Goal: Information Seeking & Learning: Learn about a topic

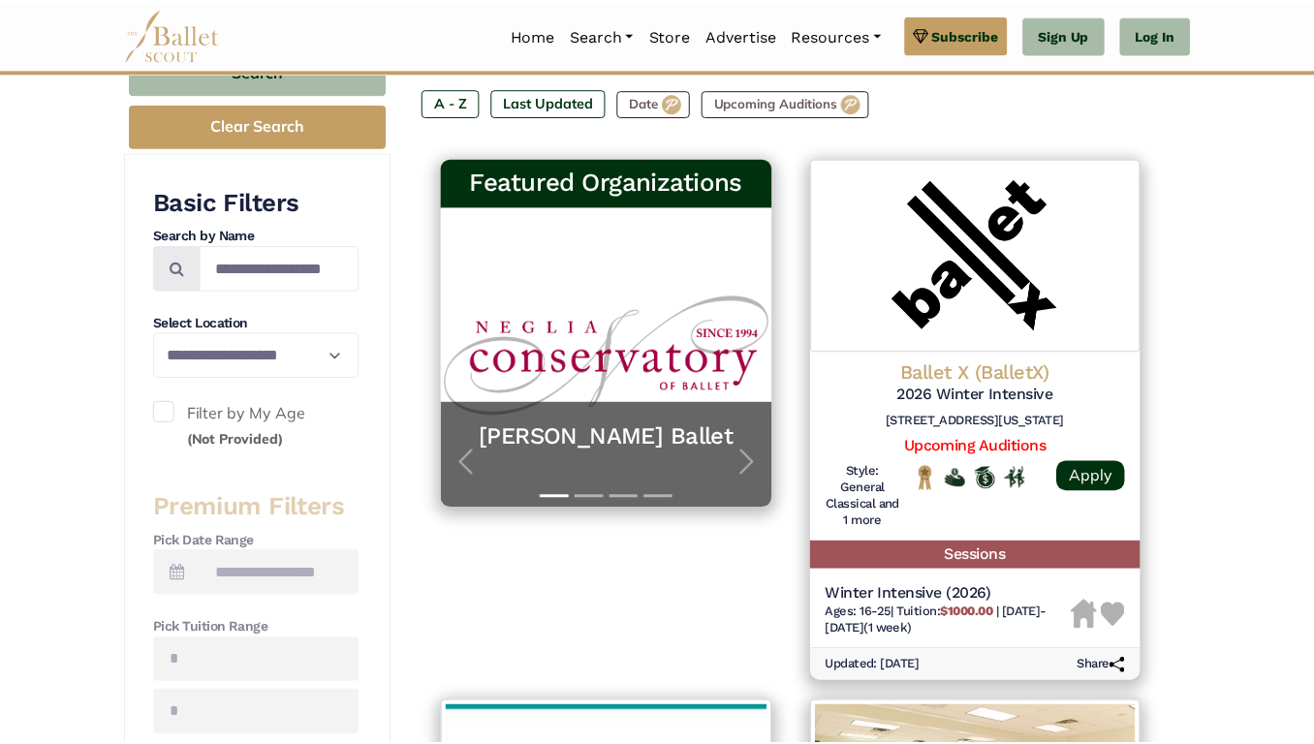
scroll to position [283, 0]
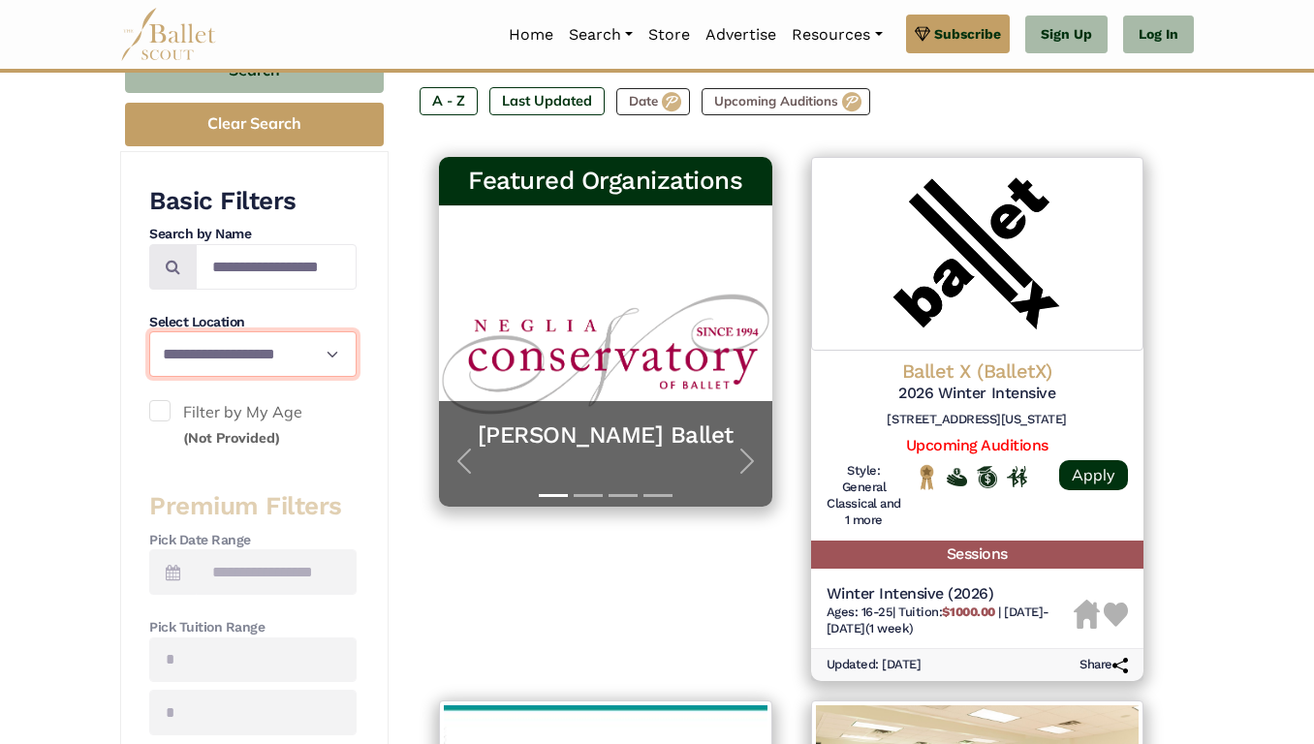
click at [291, 350] on select "**********" at bounding box center [252, 354] width 207 height 46
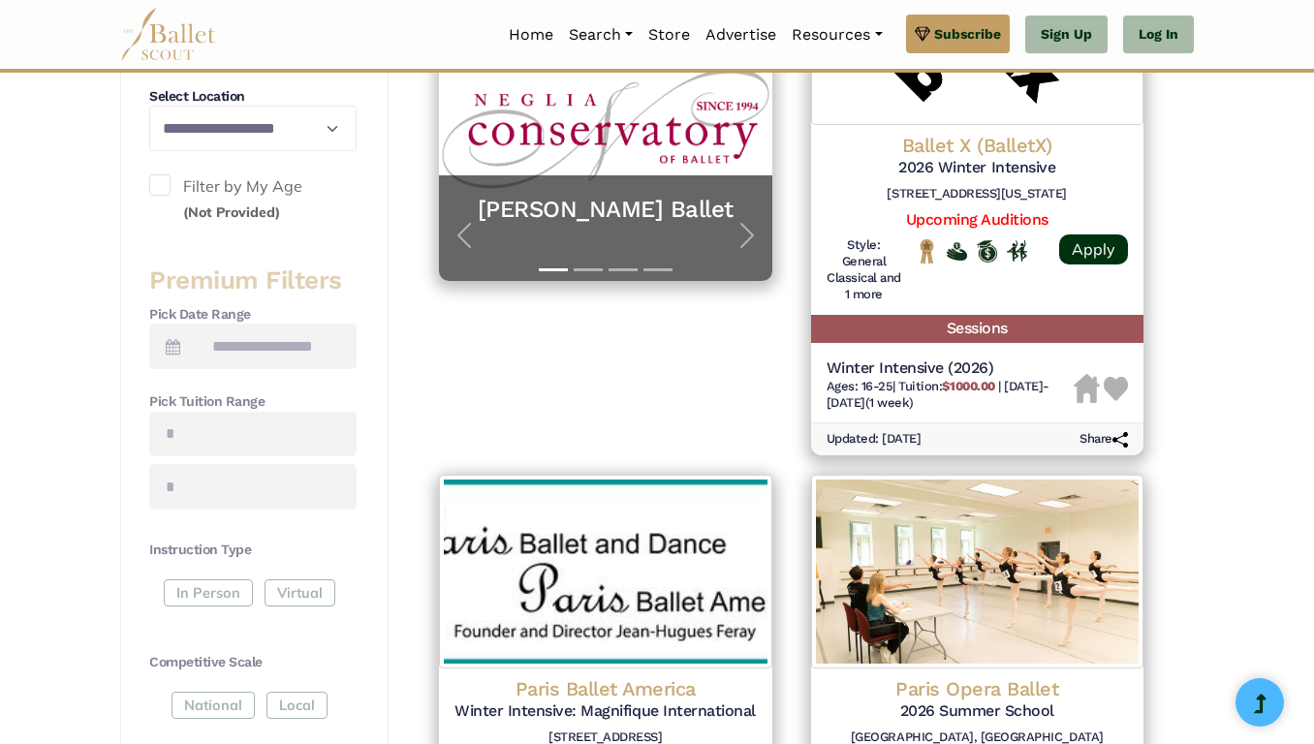
scroll to position [516, 0]
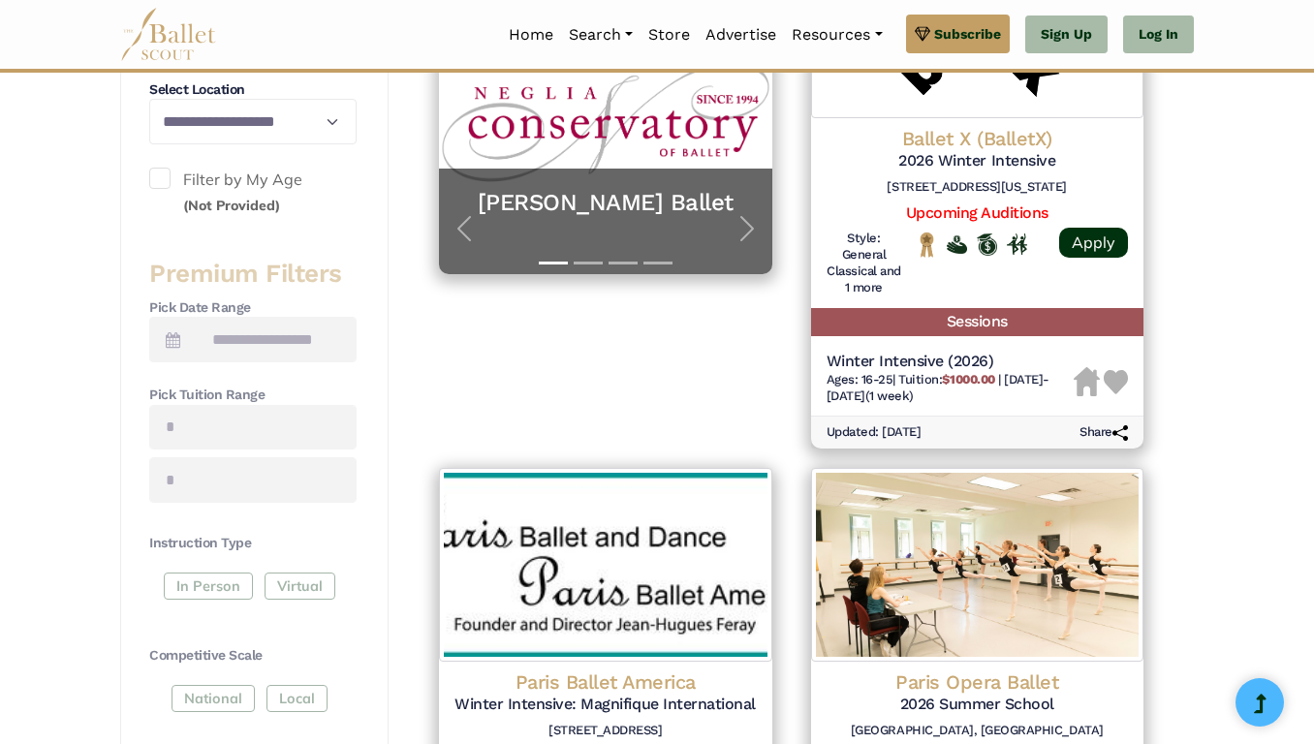
click at [154, 186] on span at bounding box center [159, 178] width 21 height 21
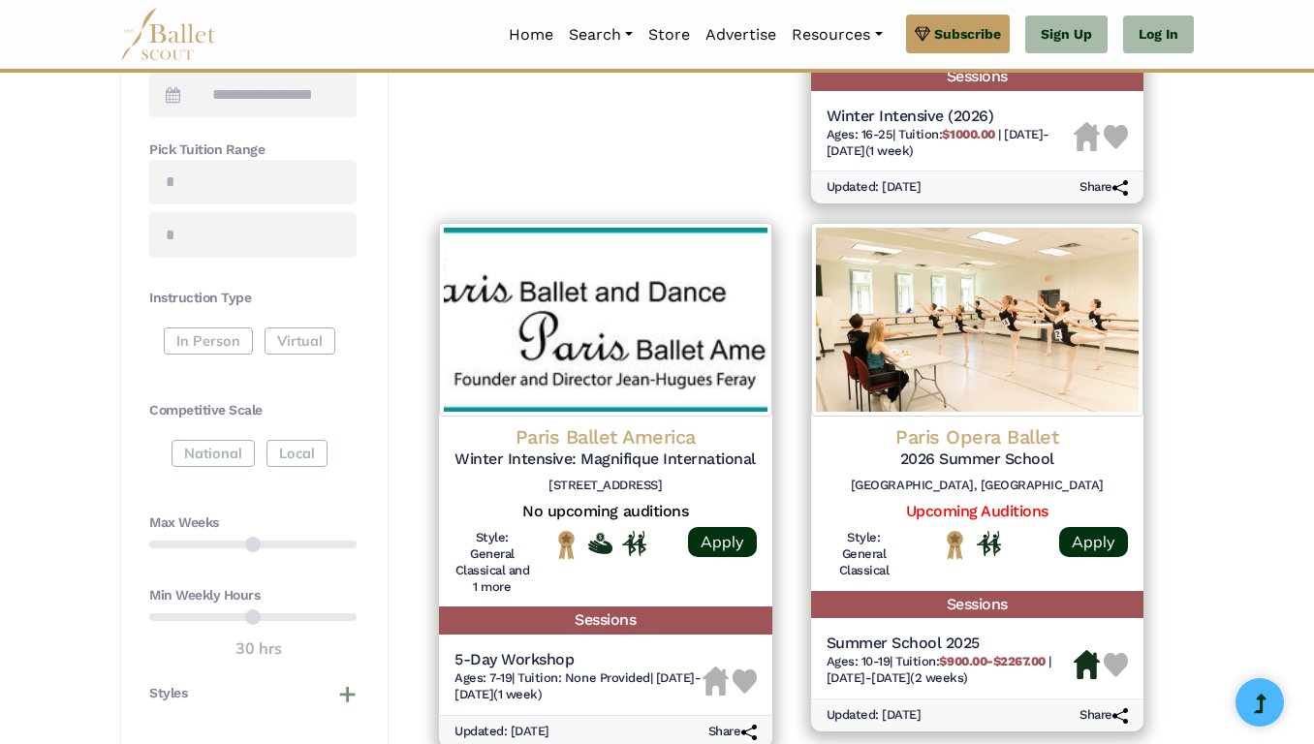
scroll to position [763, 0]
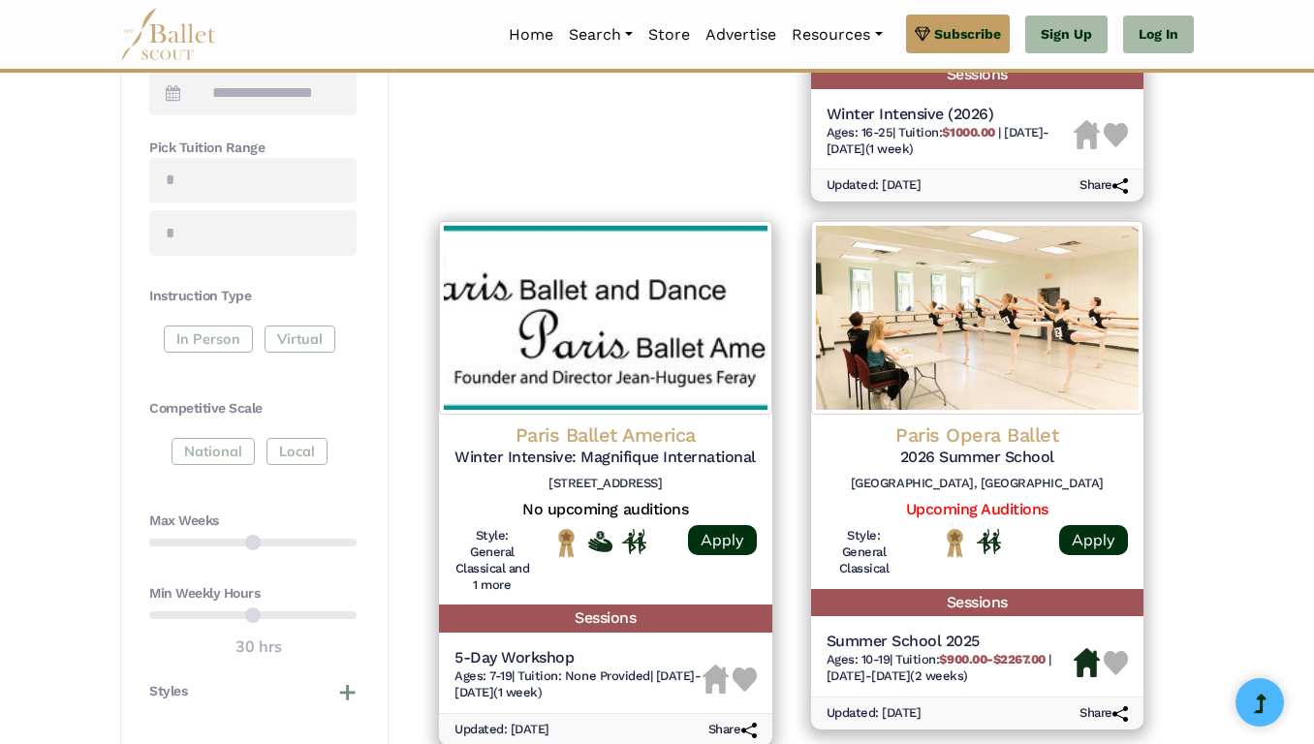
click at [227, 332] on div "In Person Virtual" at bounding box center [252, 343] width 207 height 35
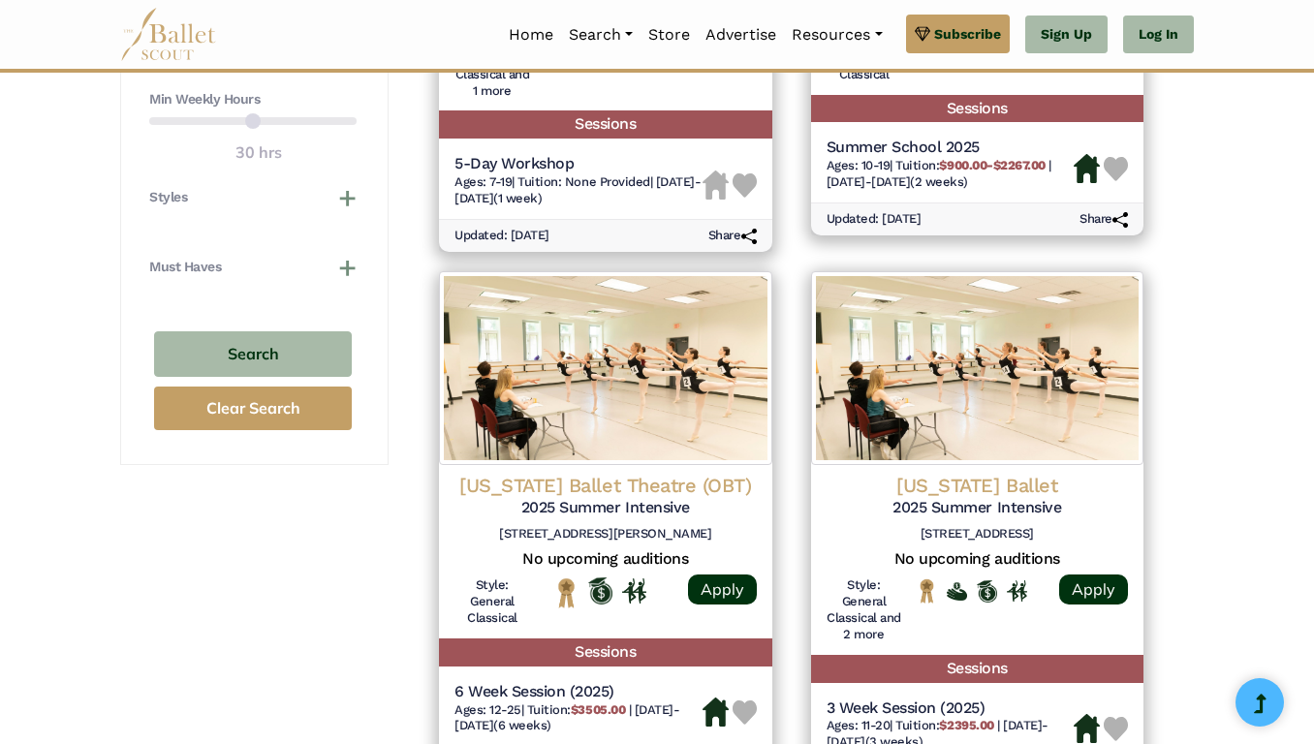
scroll to position [1258, 0]
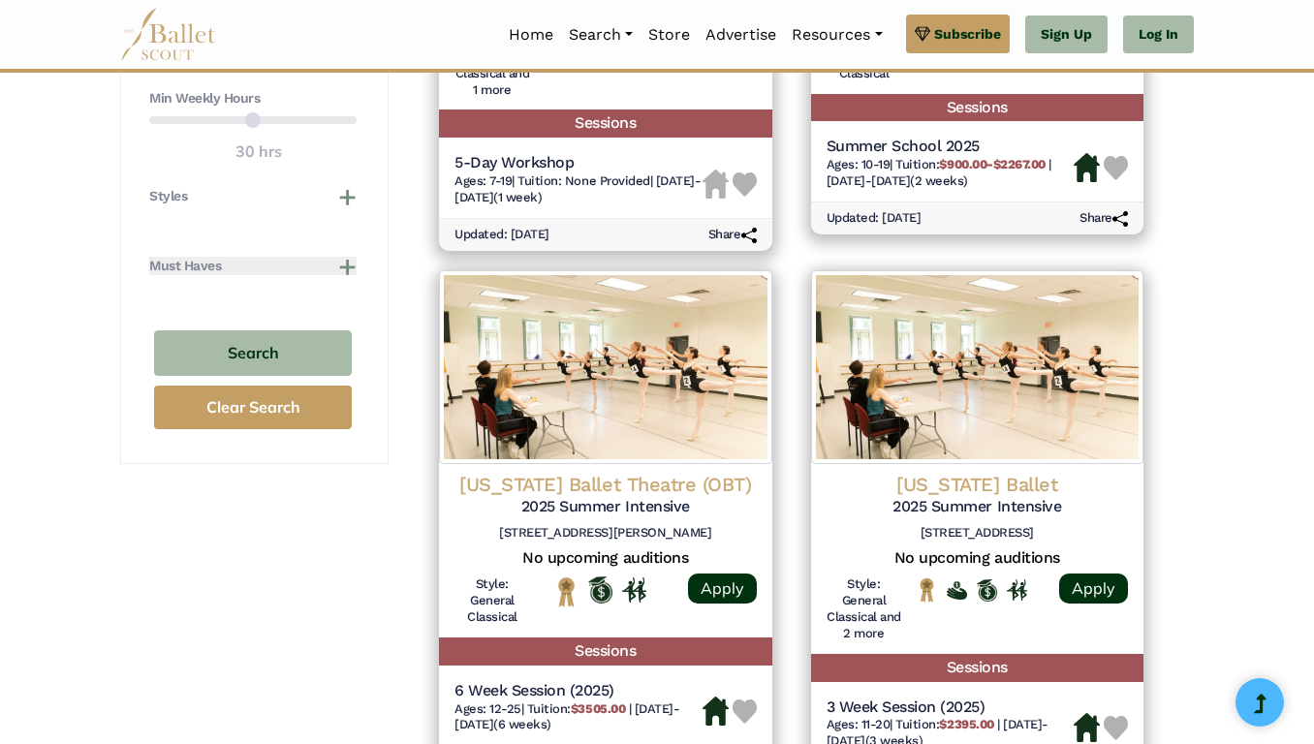
click at [266, 264] on button "Must Haves" at bounding box center [252, 266] width 207 height 19
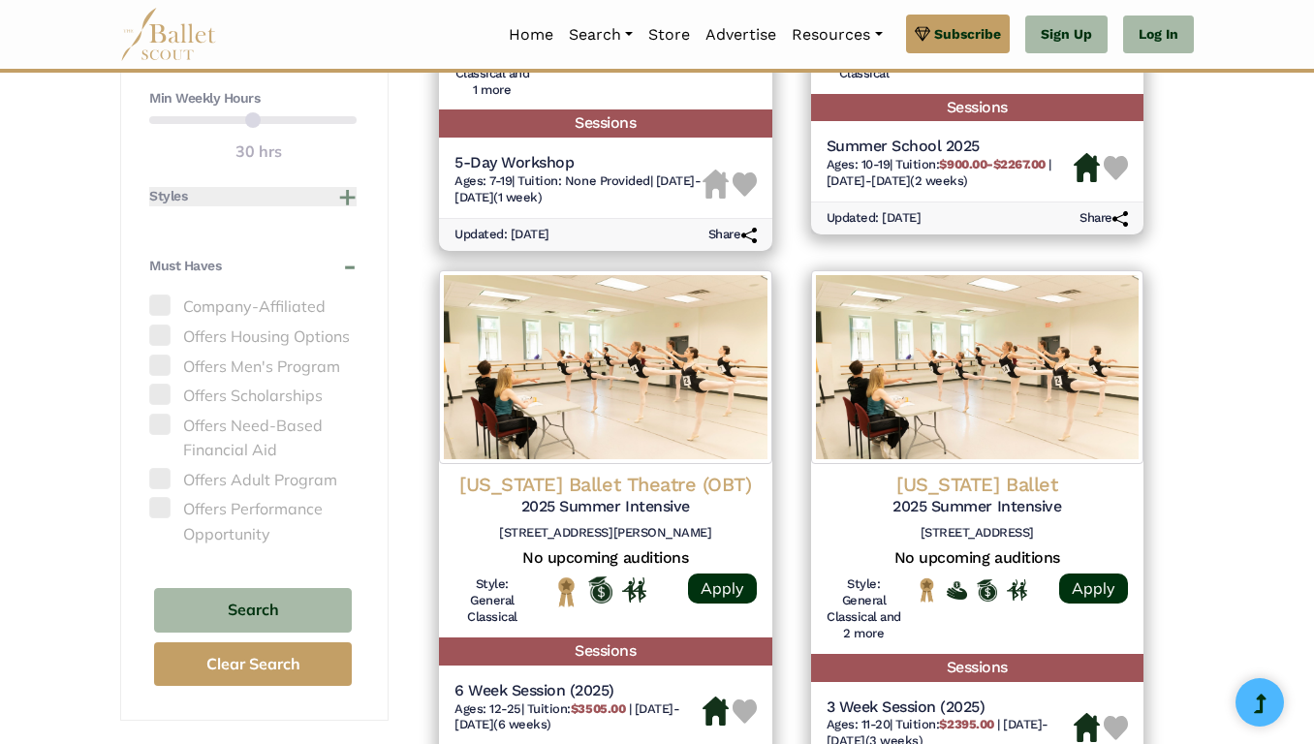
click at [283, 199] on button "Styles" at bounding box center [252, 196] width 207 height 19
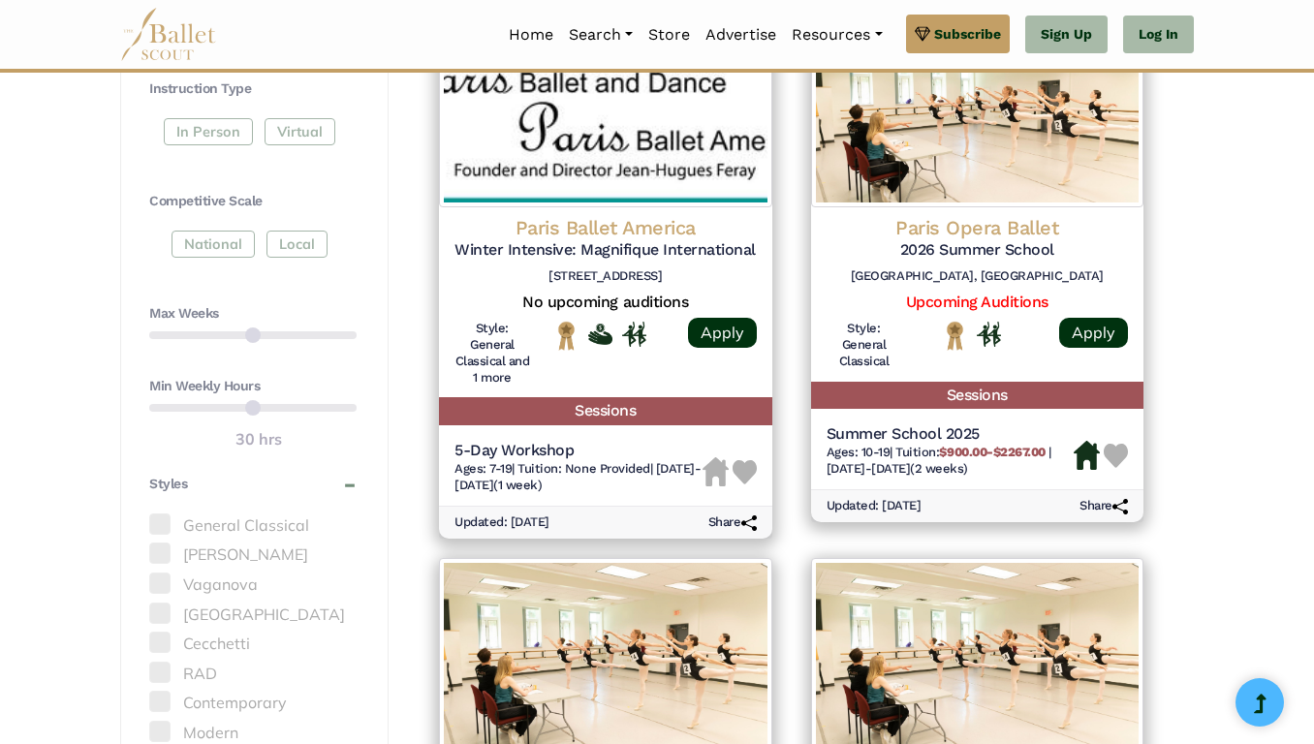
scroll to position [969, 0]
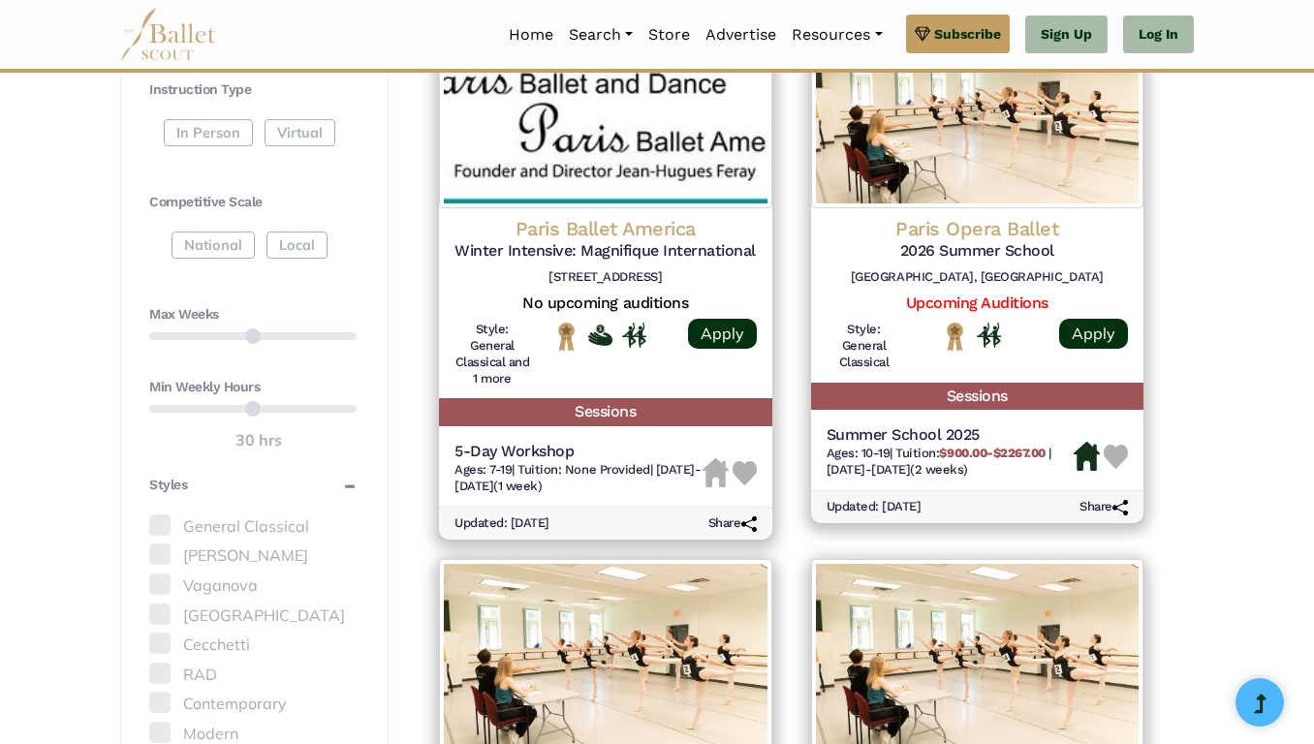
drag, startPoint x: 292, startPoint y: 411, endPoint x: 236, endPoint y: 409, distance: 55.3
click at [236, 409] on div "Min Weekly Hours 30 hrs" at bounding box center [252, 415] width 207 height 75
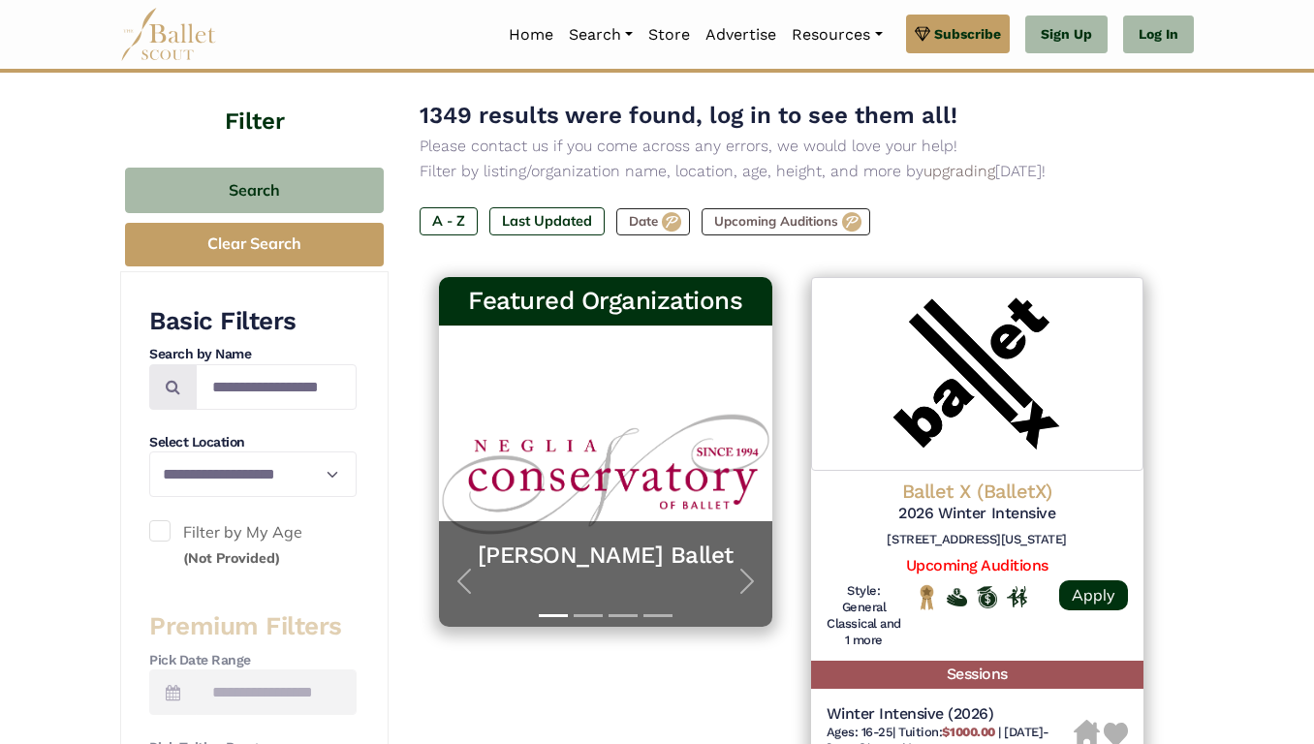
scroll to position [178, 0]
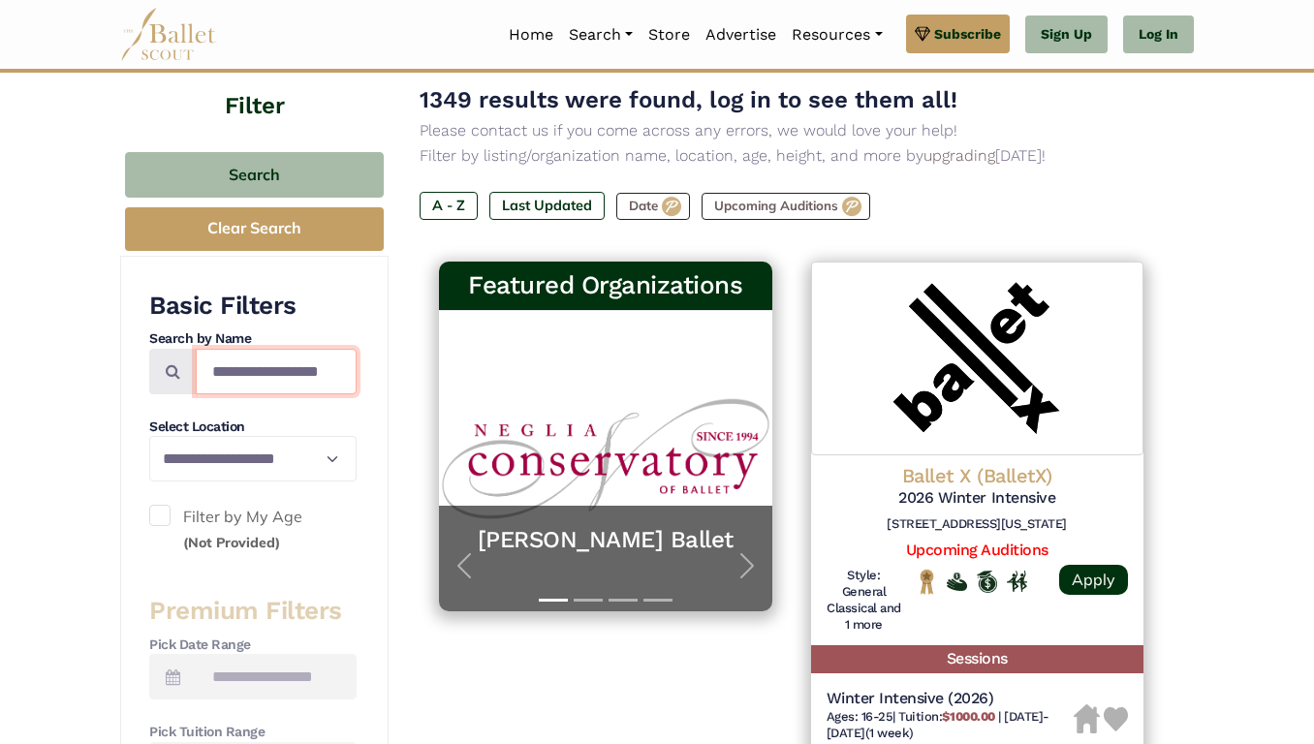
click at [268, 379] on input "Search by names..." at bounding box center [276, 372] width 161 height 46
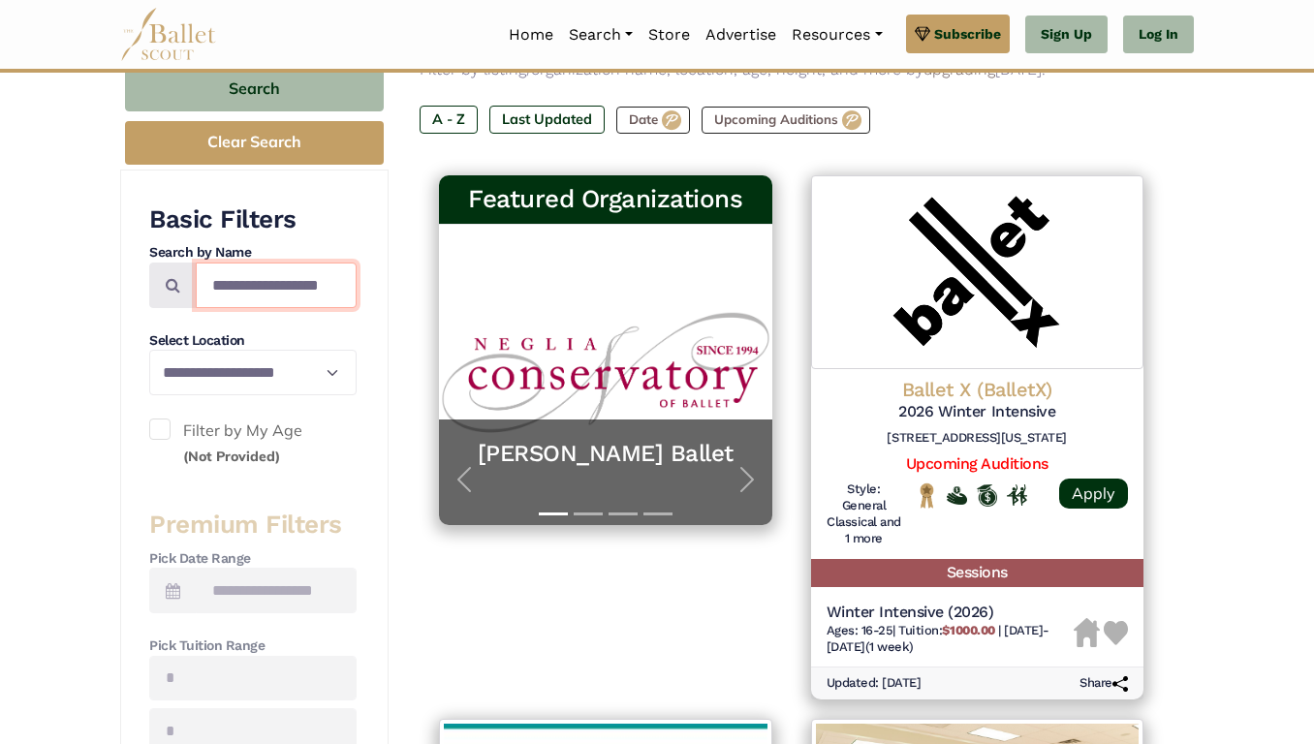
scroll to position [266, 0]
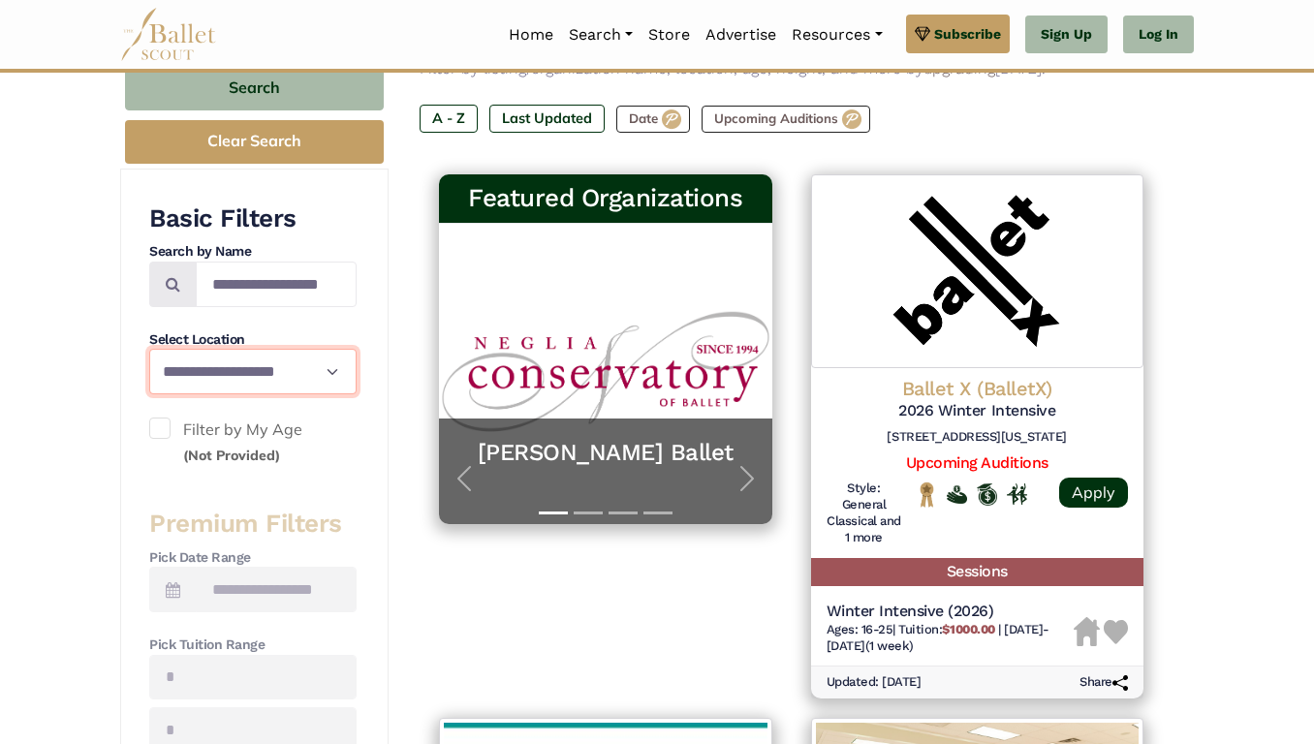
click at [268, 379] on select "**********" at bounding box center [252, 372] width 207 height 46
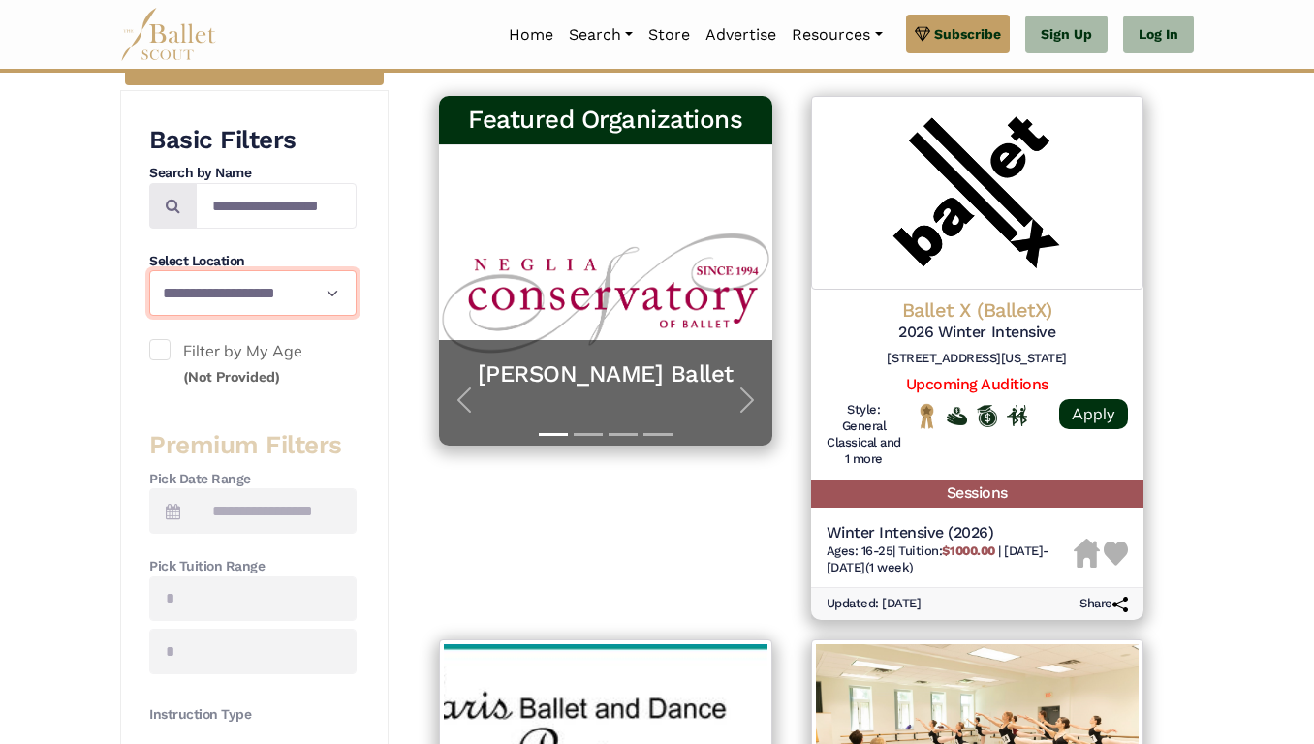
scroll to position [345, 0]
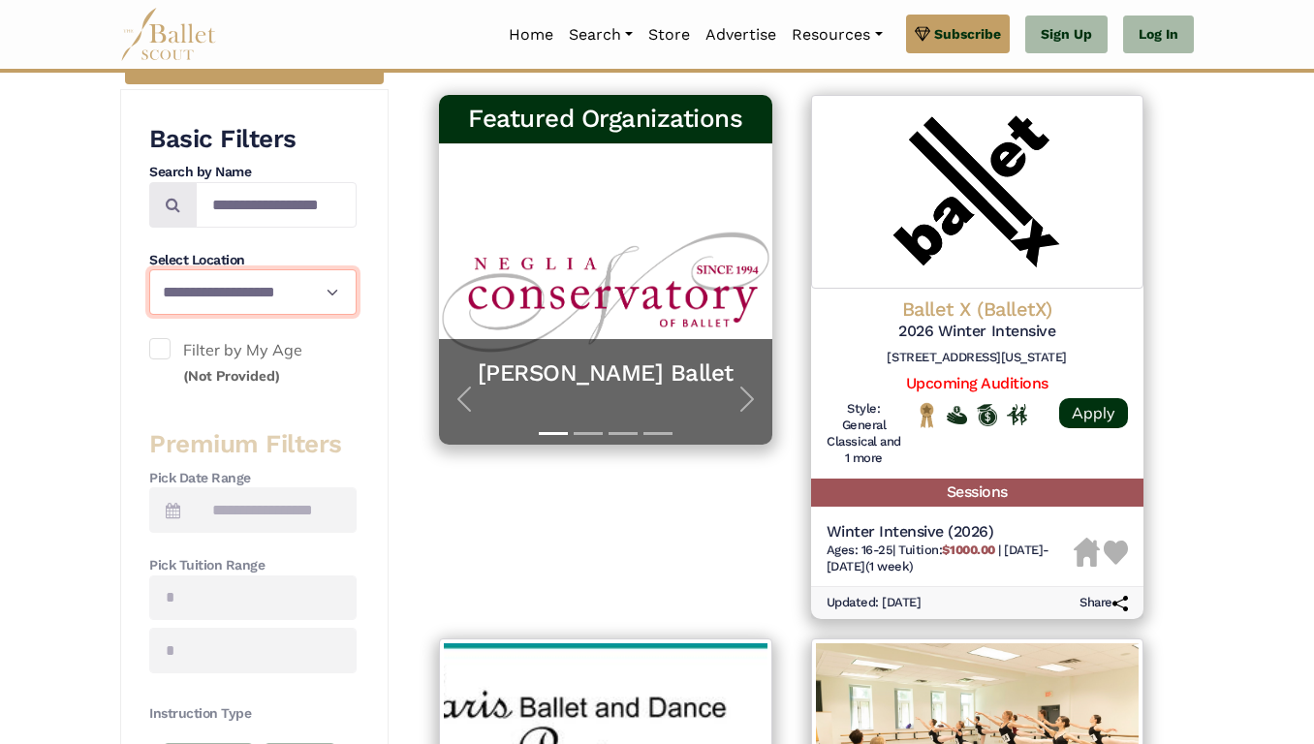
click at [306, 297] on select "**********" at bounding box center [252, 292] width 207 height 46
select select "**"
click at [149, 269] on select "**********" at bounding box center [252, 292] width 207 height 46
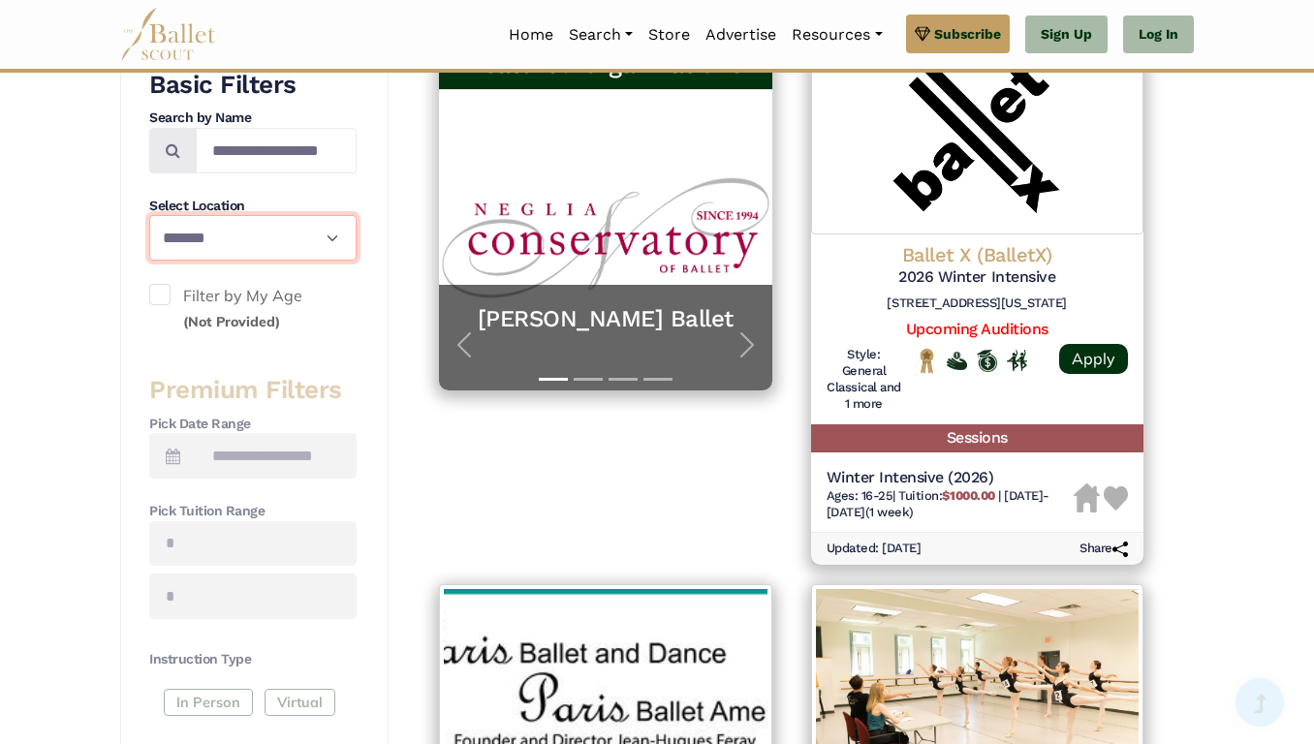
scroll to position [411, 0]
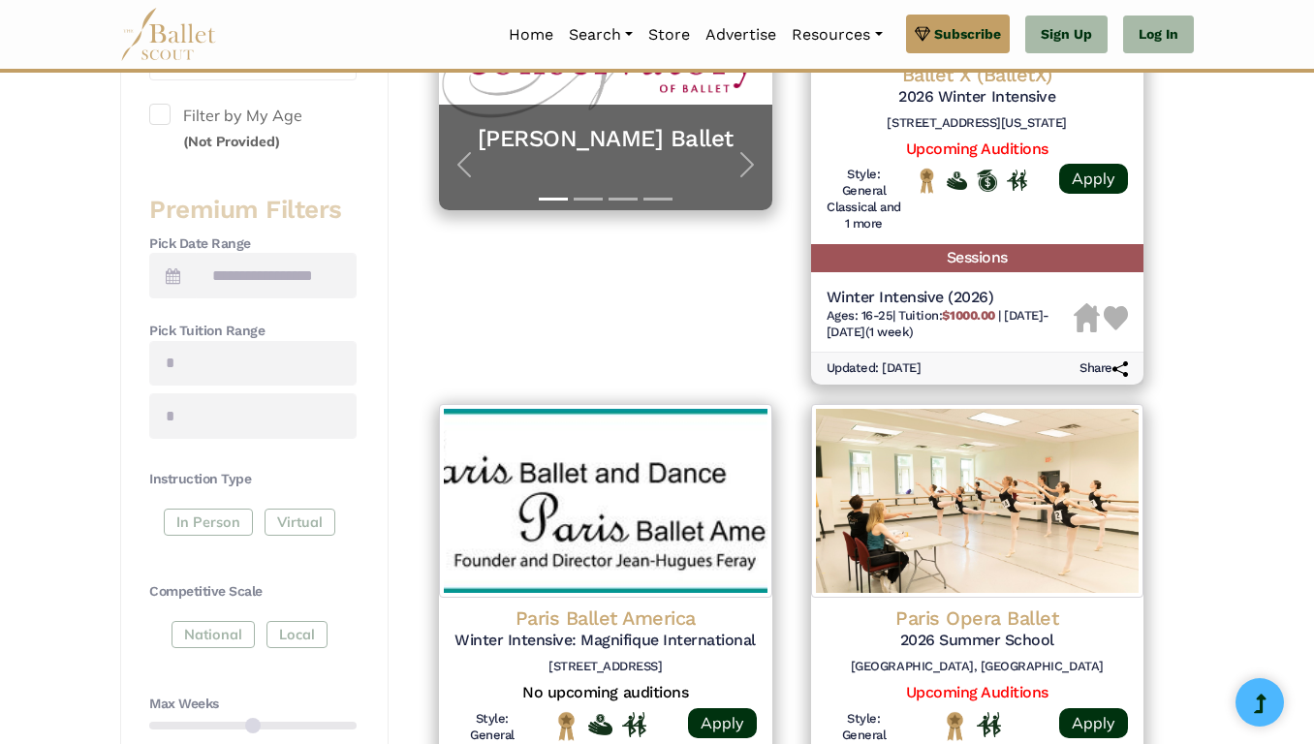
scroll to position [578, 0]
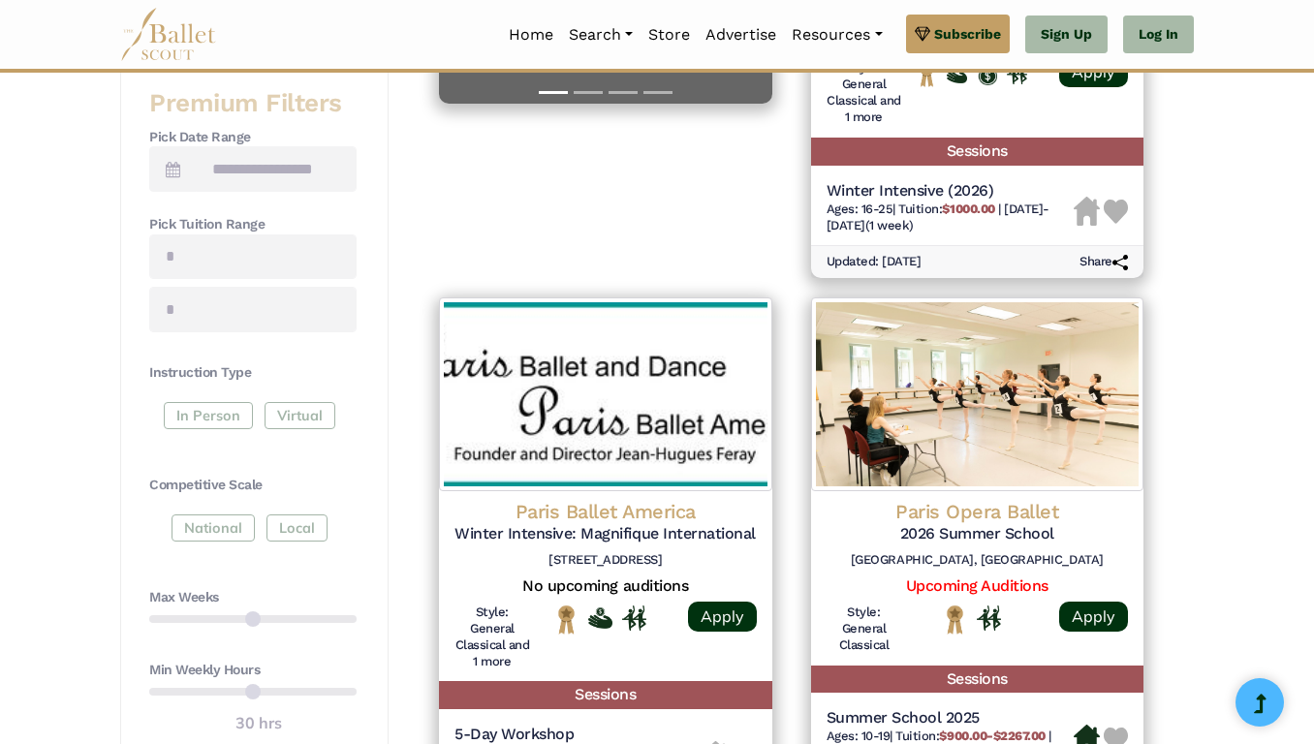
click at [212, 530] on div "National Local" at bounding box center [252, 532] width 207 height 35
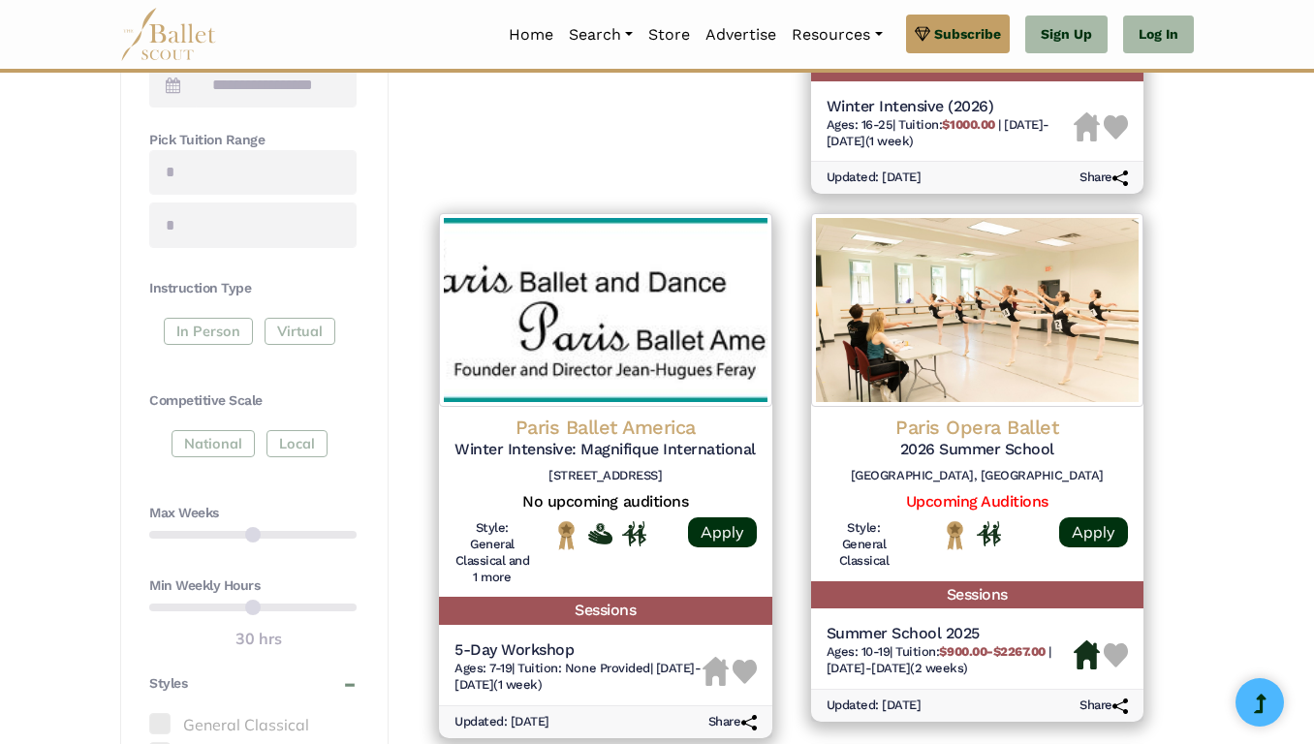
scroll to position [773, 0]
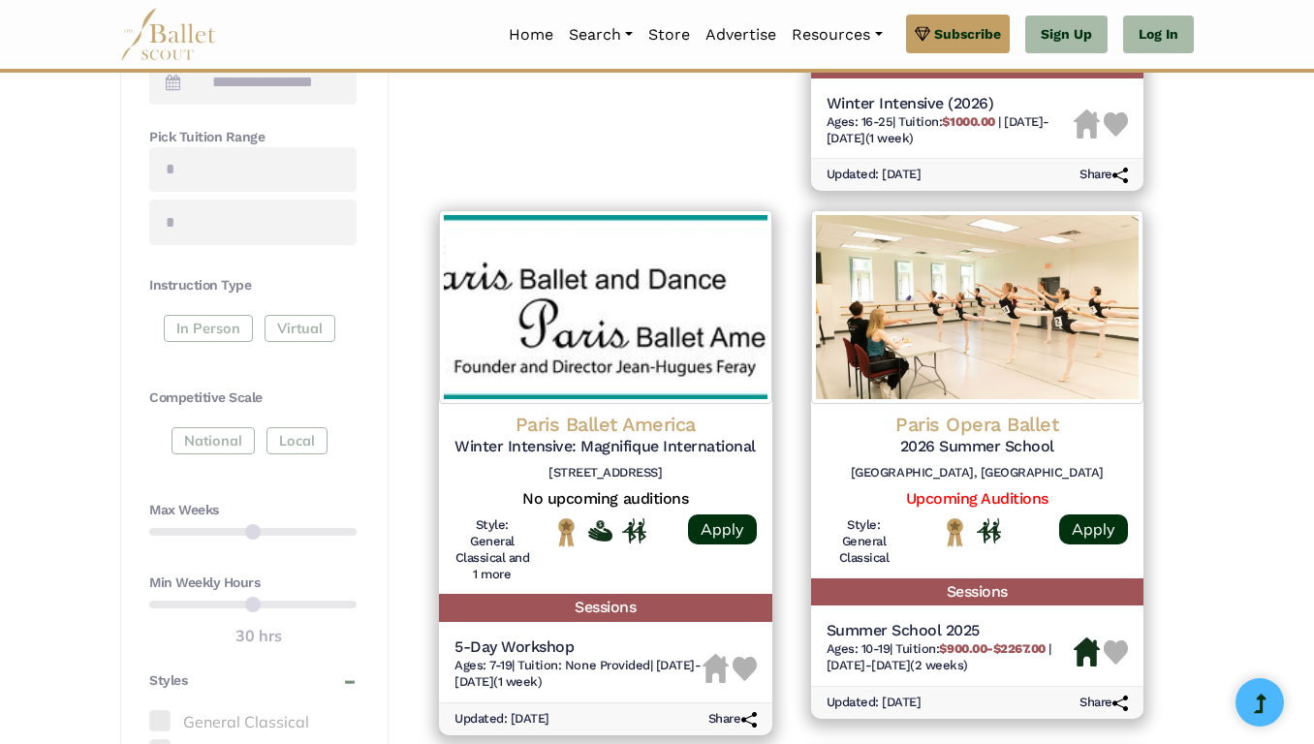
click at [212, 530] on div "Max Weeks" at bounding box center [252, 525] width 207 height 49
click at [280, 599] on div "Min Weekly Hours 30 hrs" at bounding box center [252, 611] width 207 height 75
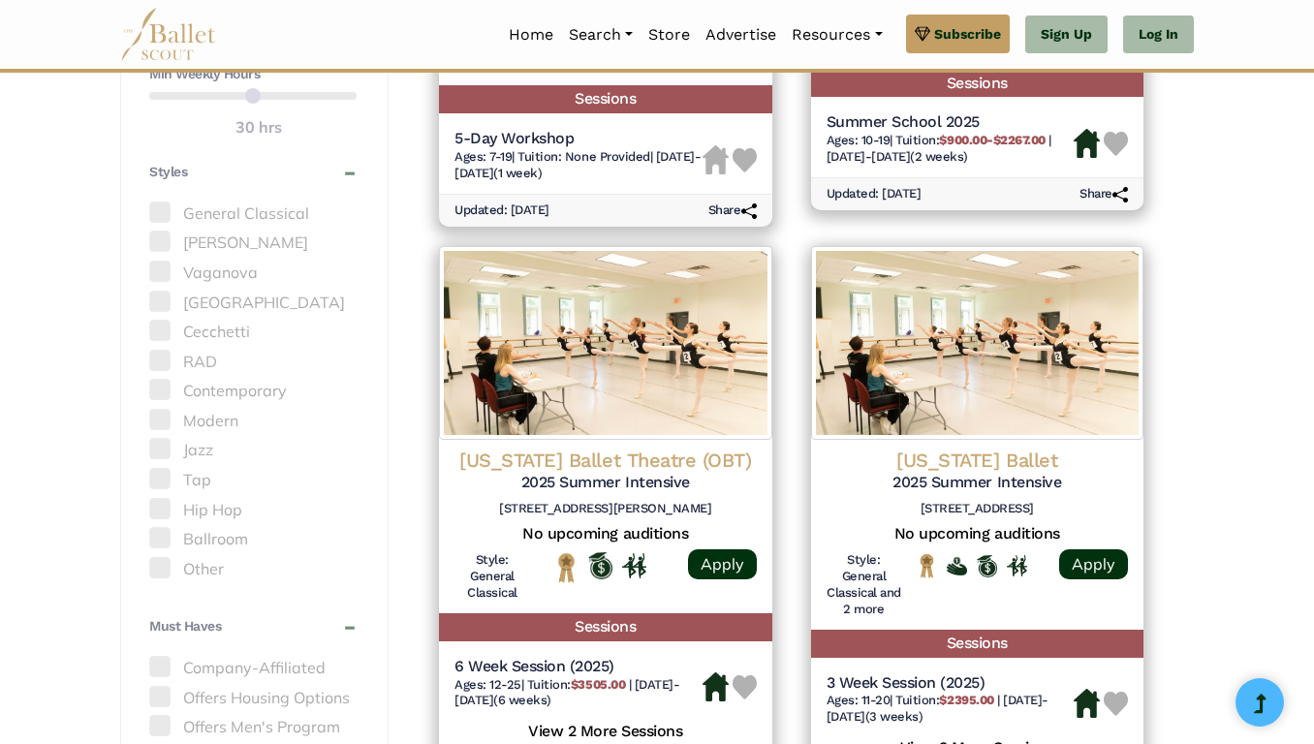
scroll to position [1288, 0]
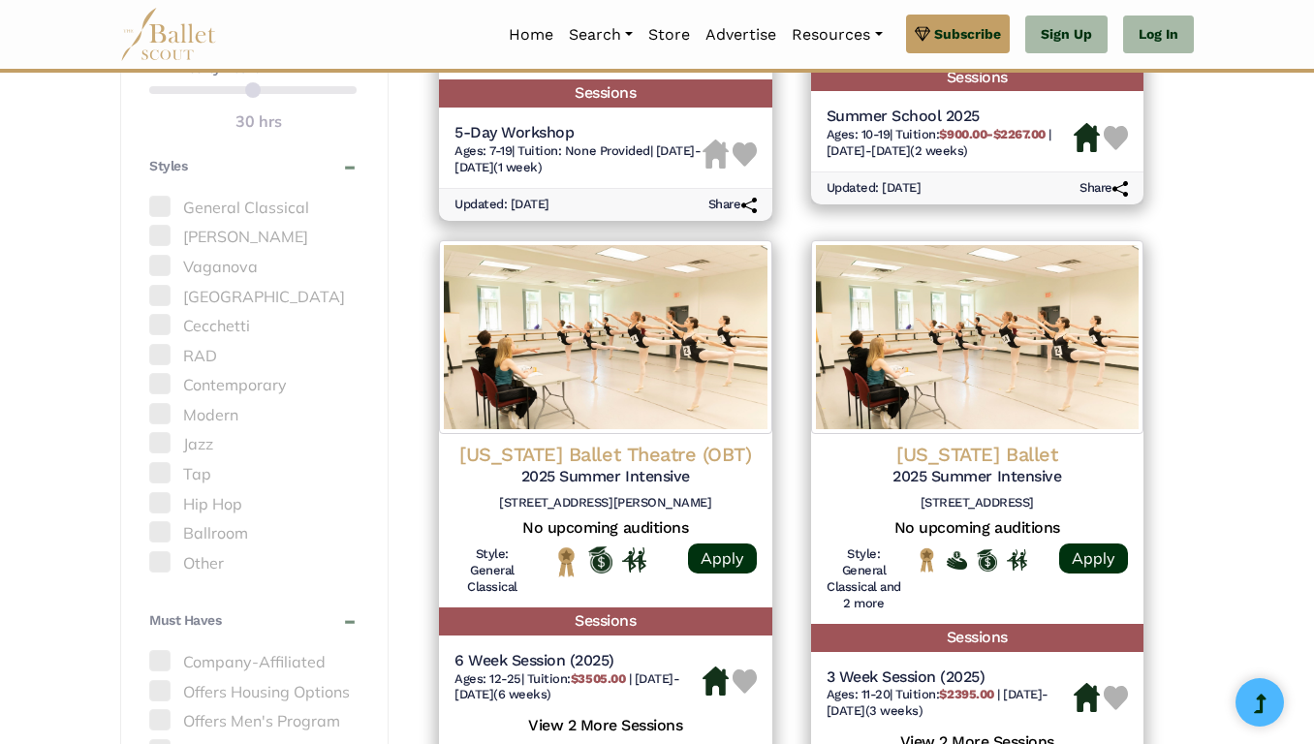
click at [261, 208] on label "General Classical" at bounding box center [252, 208] width 207 height 25
click at [159, 203] on span at bounding box center [159, 206] width 21 height 21
click at [166, 207] on span at bounding box center [159, 206] width 21 height 21
click at [164, 207] on span at bounding box center [159, 206] width 21 height 21
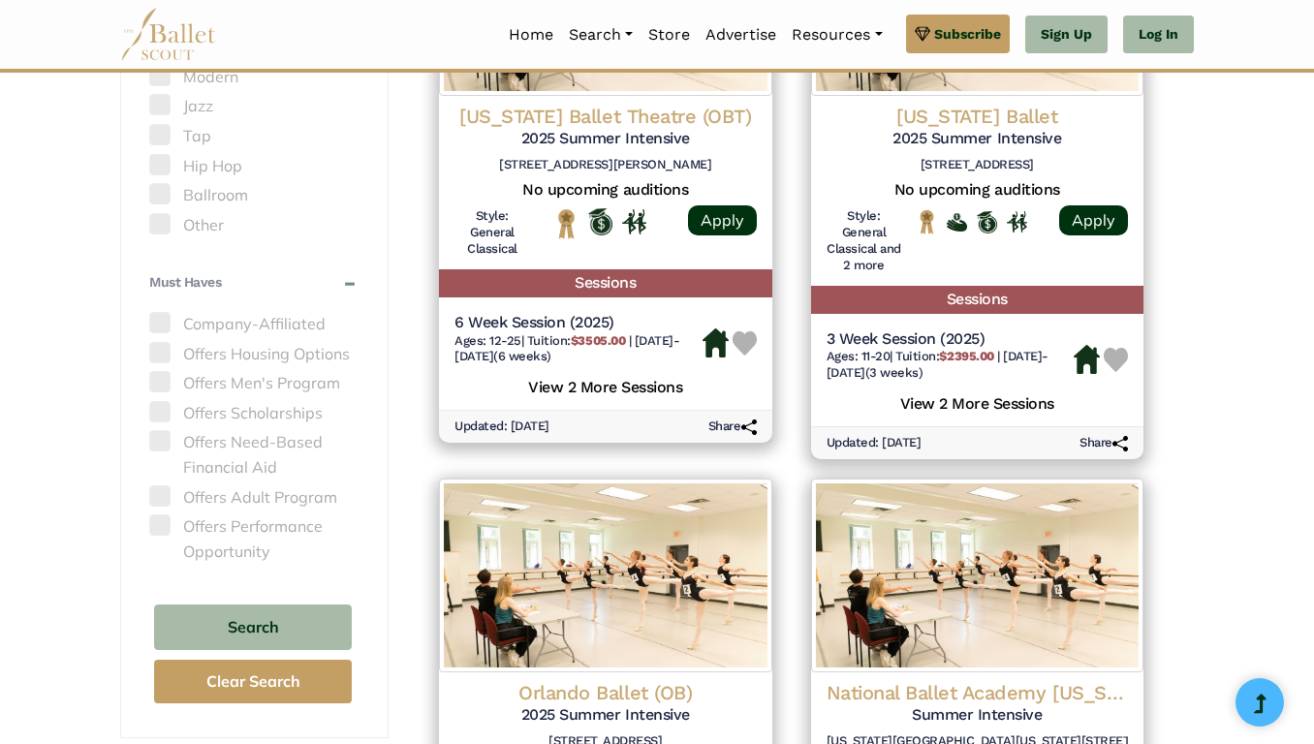
scroll to position [1640, 0]
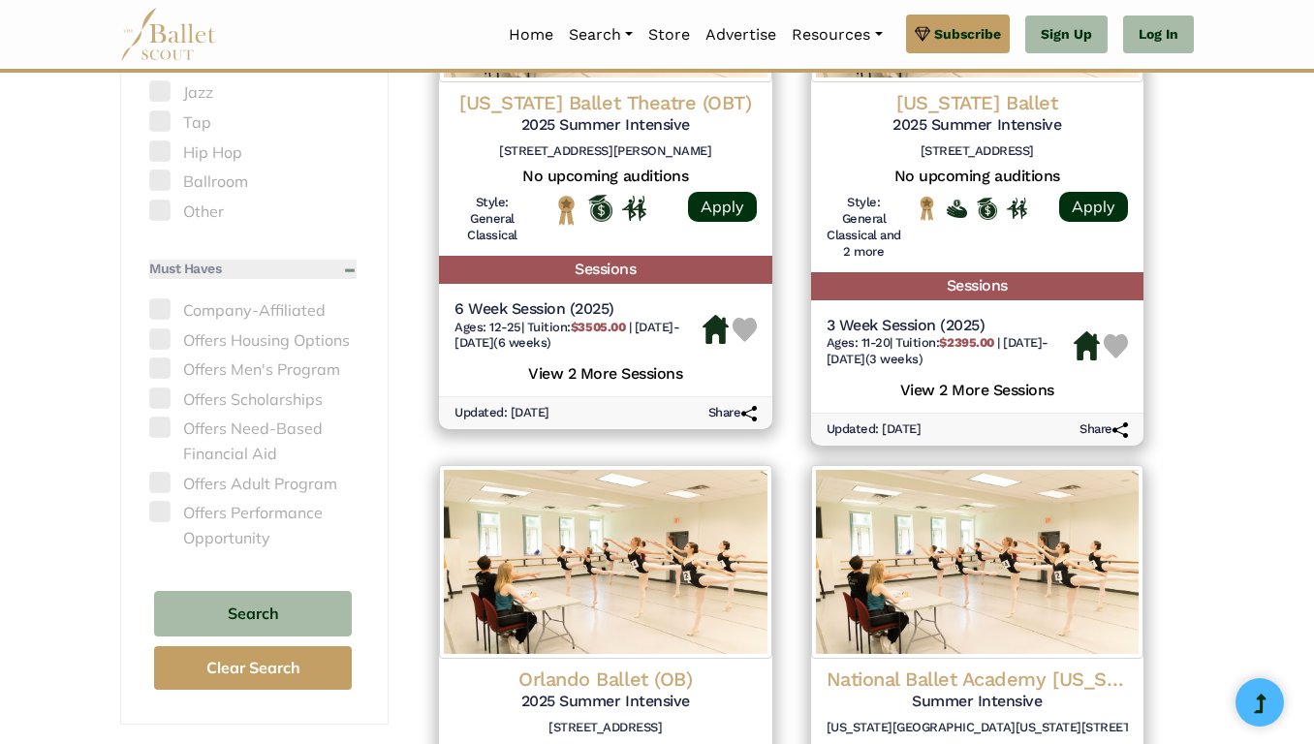
click at [169, 272] on h4 "Must Haves" at bounding box center [185, 269] width 72 height 19
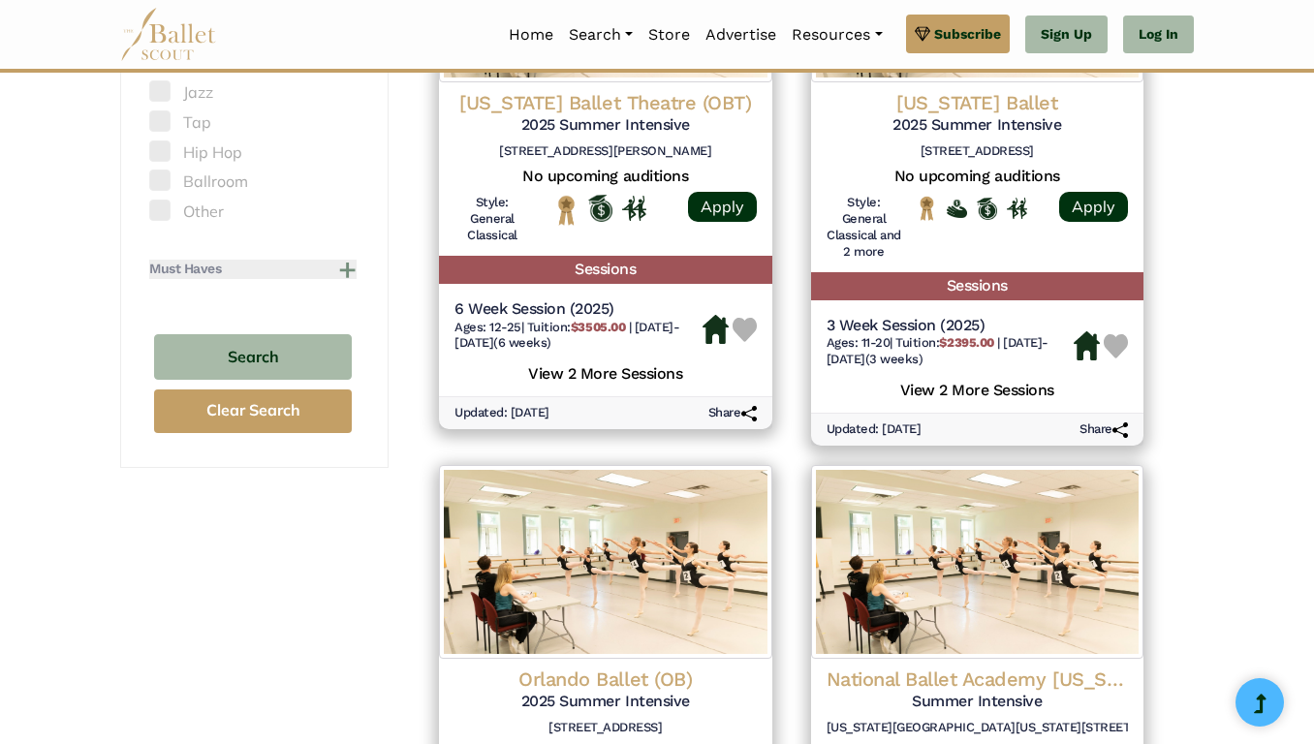
click at [169, 272] on h4 "Must Haves" at bounding box center [185, 269] width 72 height 19
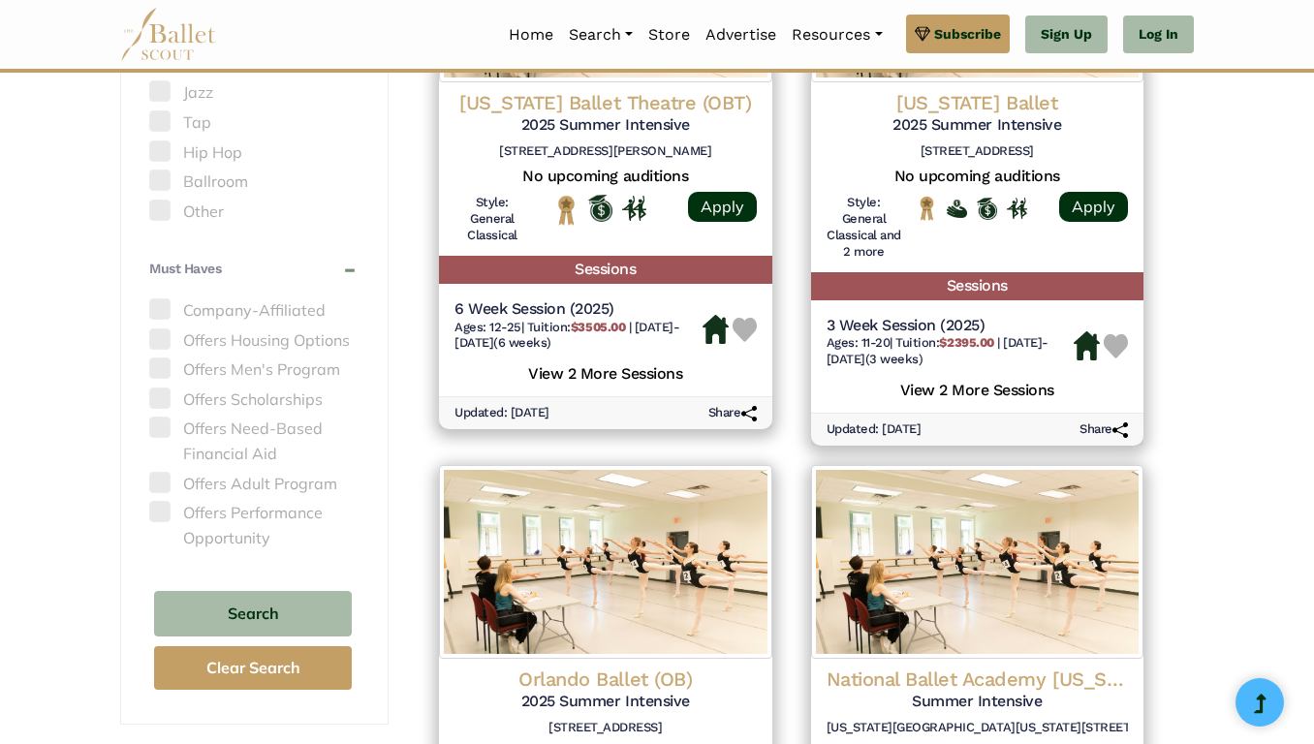
click at [166, 310] on span at bounding box center [159, 308] width 21 height 21
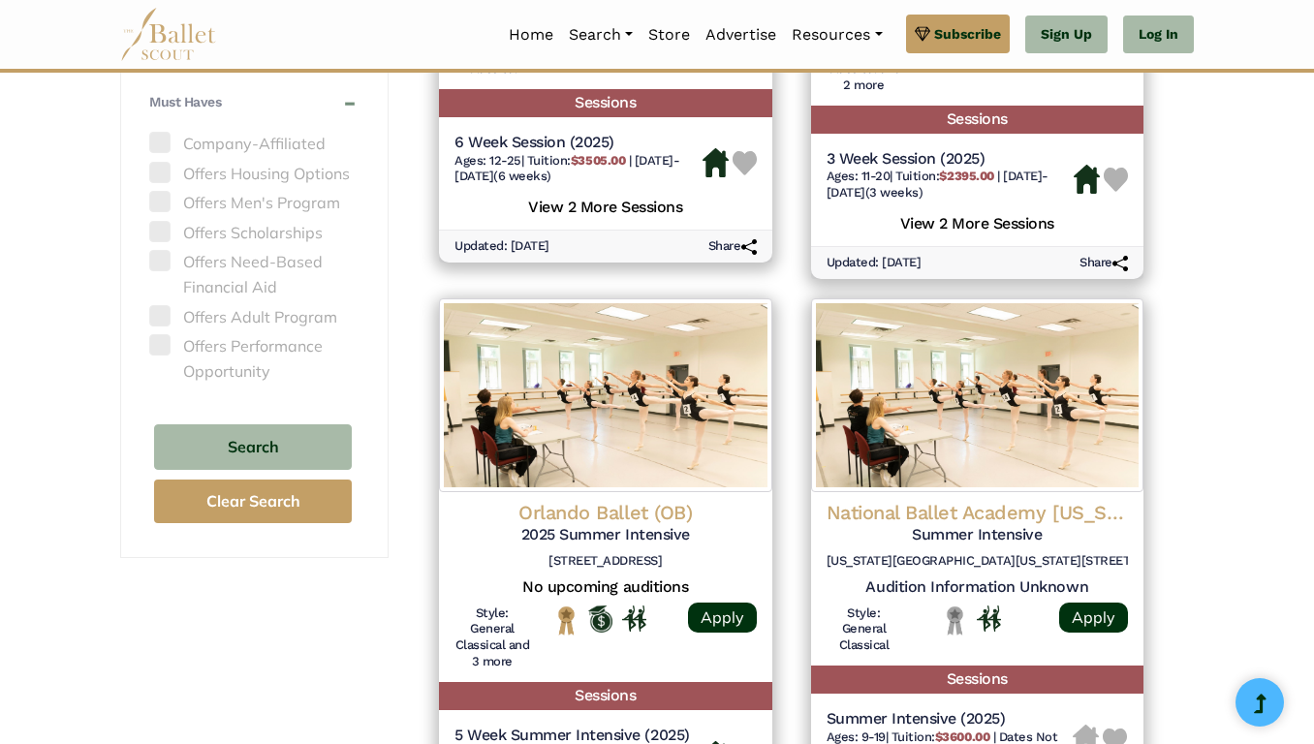
scroll to position [1807, 0]
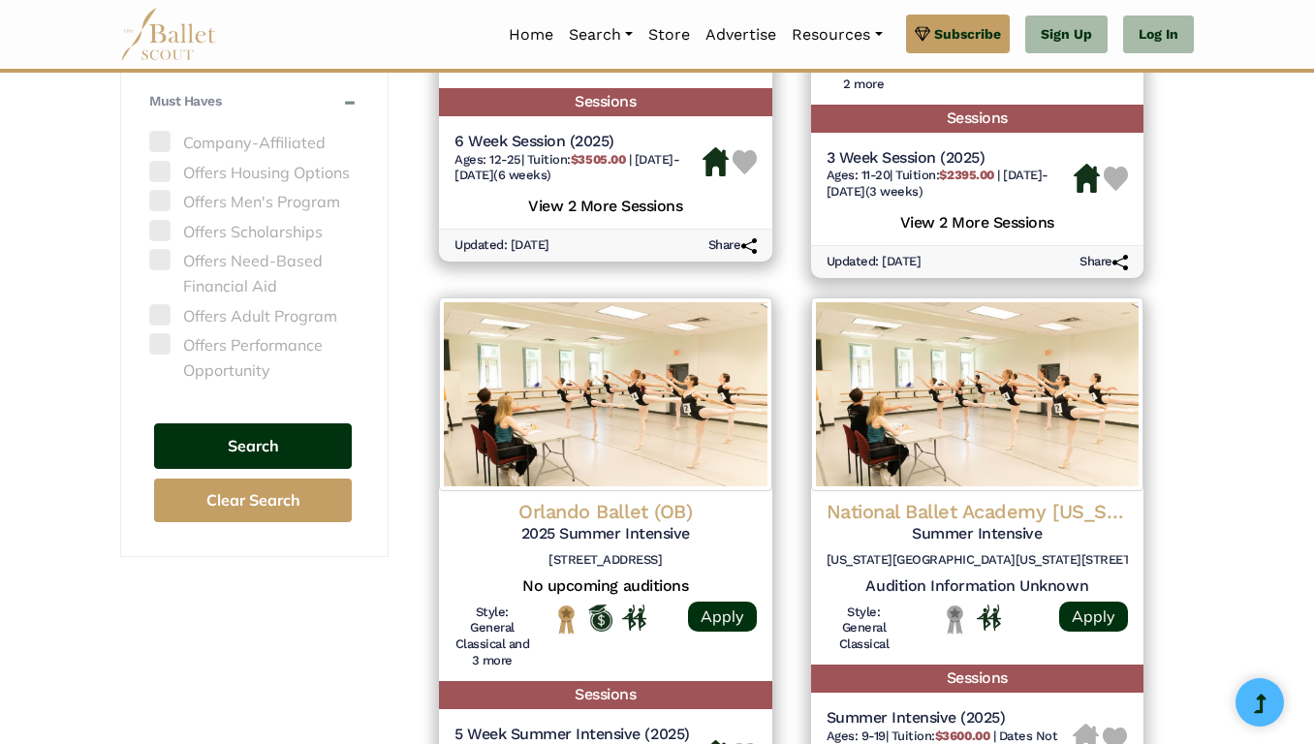
click at [265, 441] on button "Search" at bounding box center [253, 446] width 198 height 46
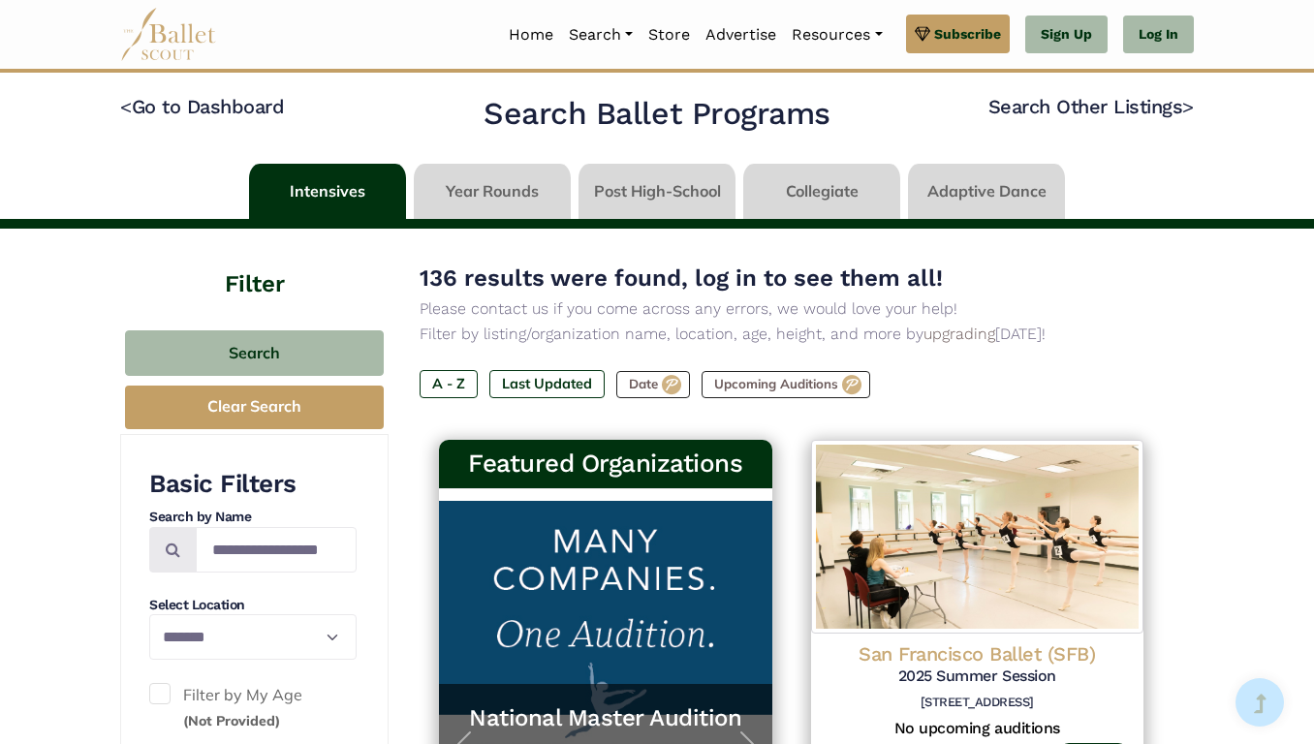
select select "**"
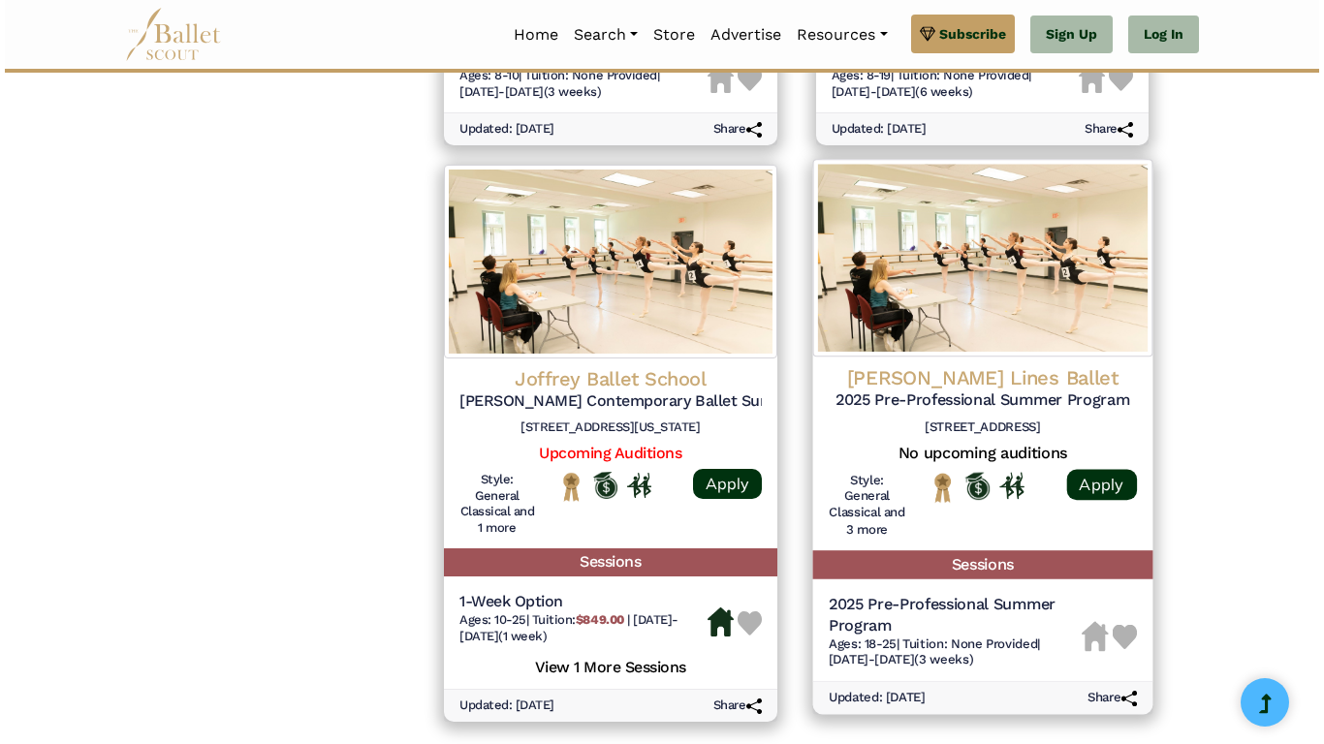
scroll to position [2517, 0]
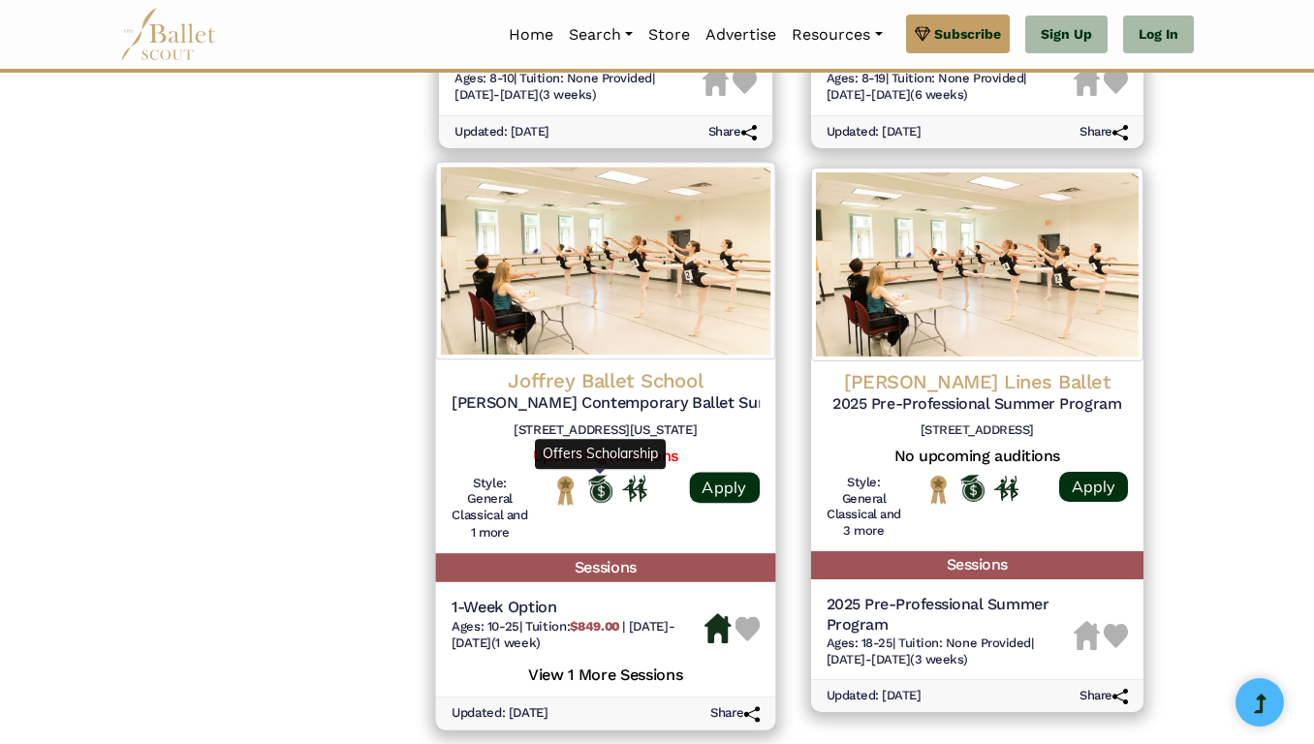
click at [601, 494] on img "Offers Scholarship" at bounding box center [600, 489] width 25 height 28
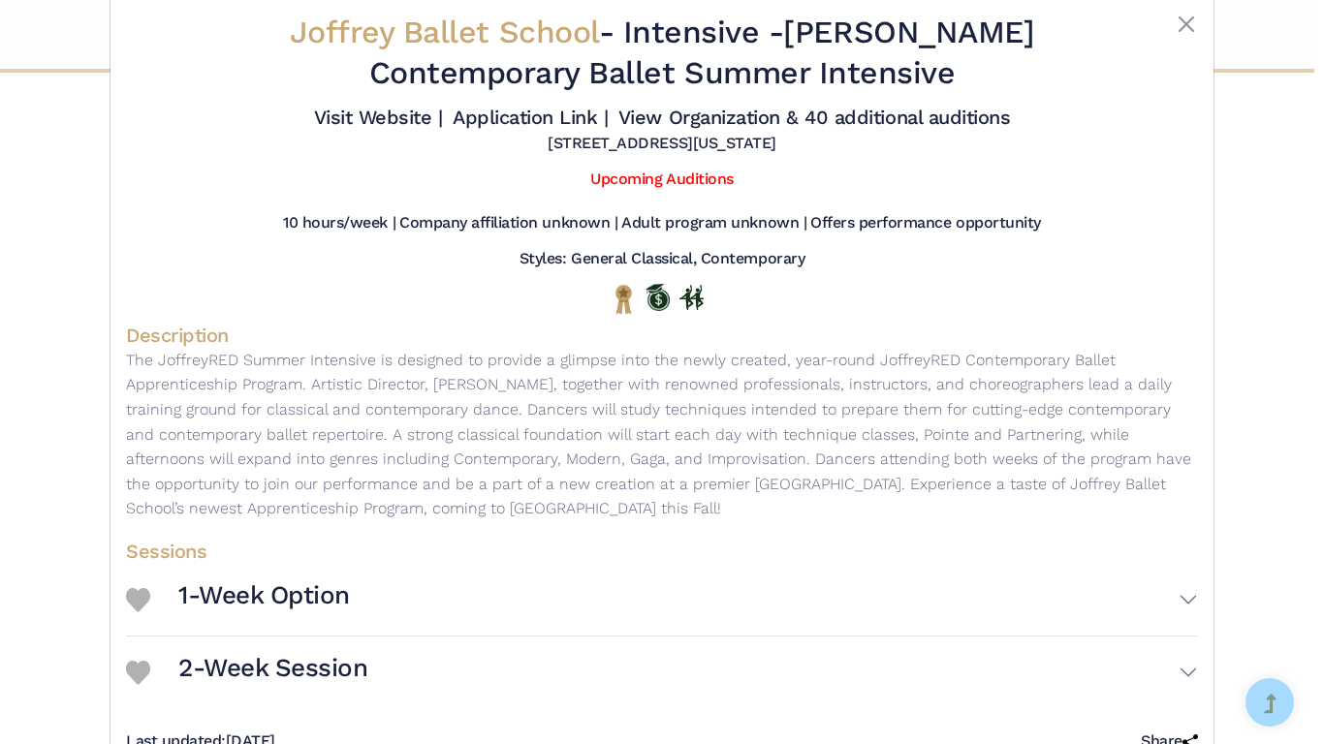
scroll to position [42, 0]
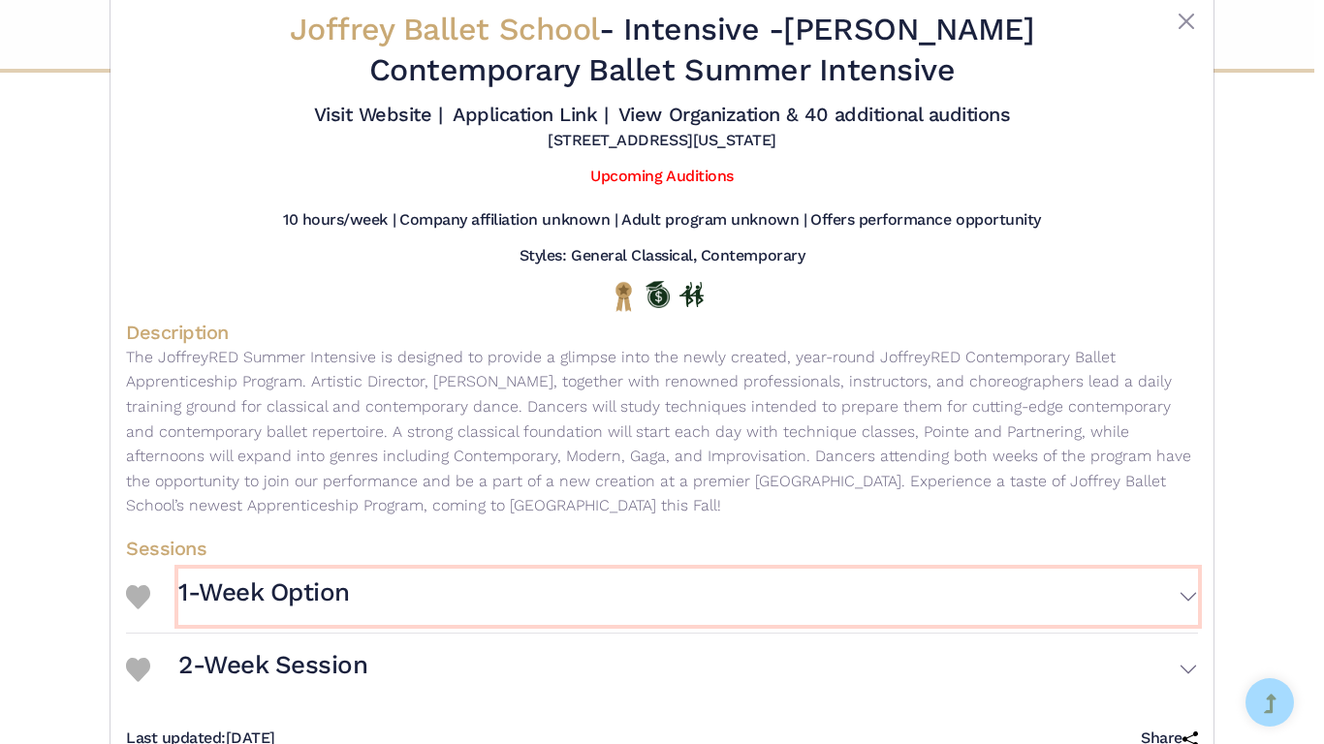
click at [410, 597] on button "1-Week Option" at bounding box center [687, 597] width 1019 height 56
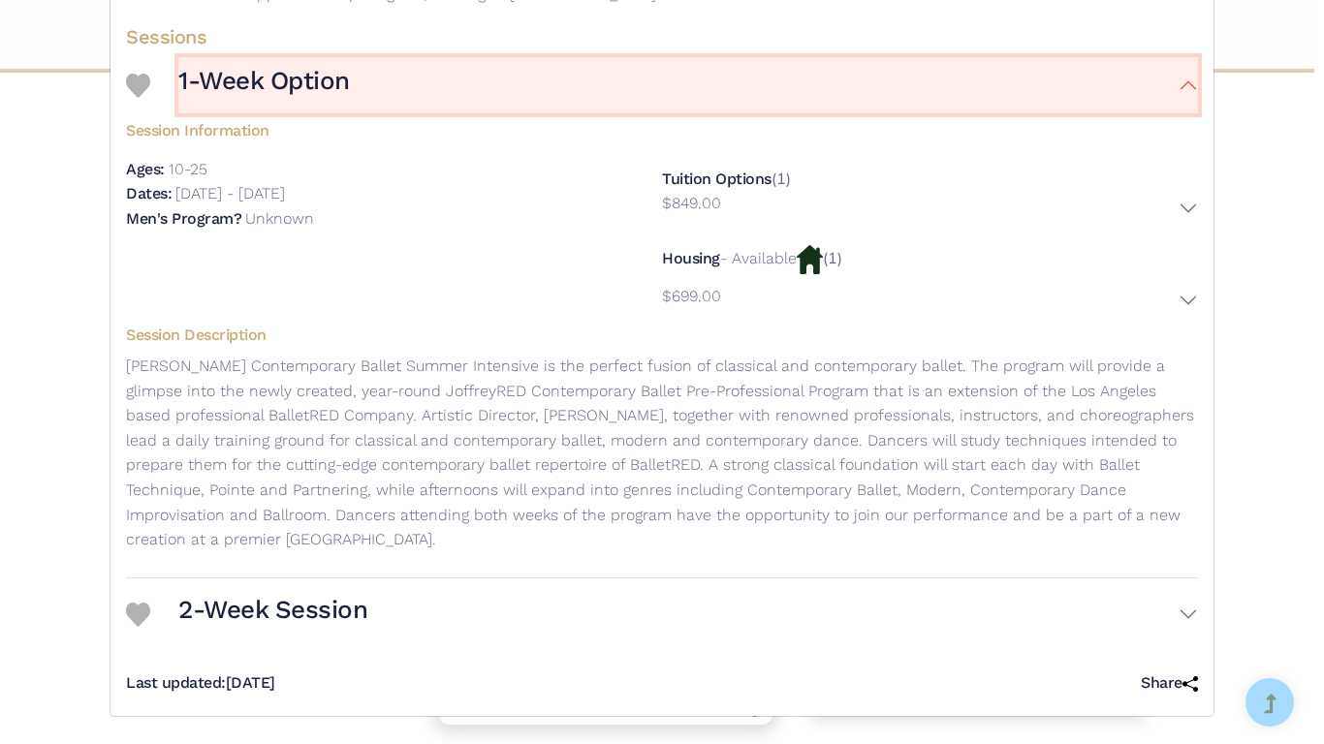
scroll to position [0, 0]
